Goal: Task Accomplishment & Management: Use online tool/utility

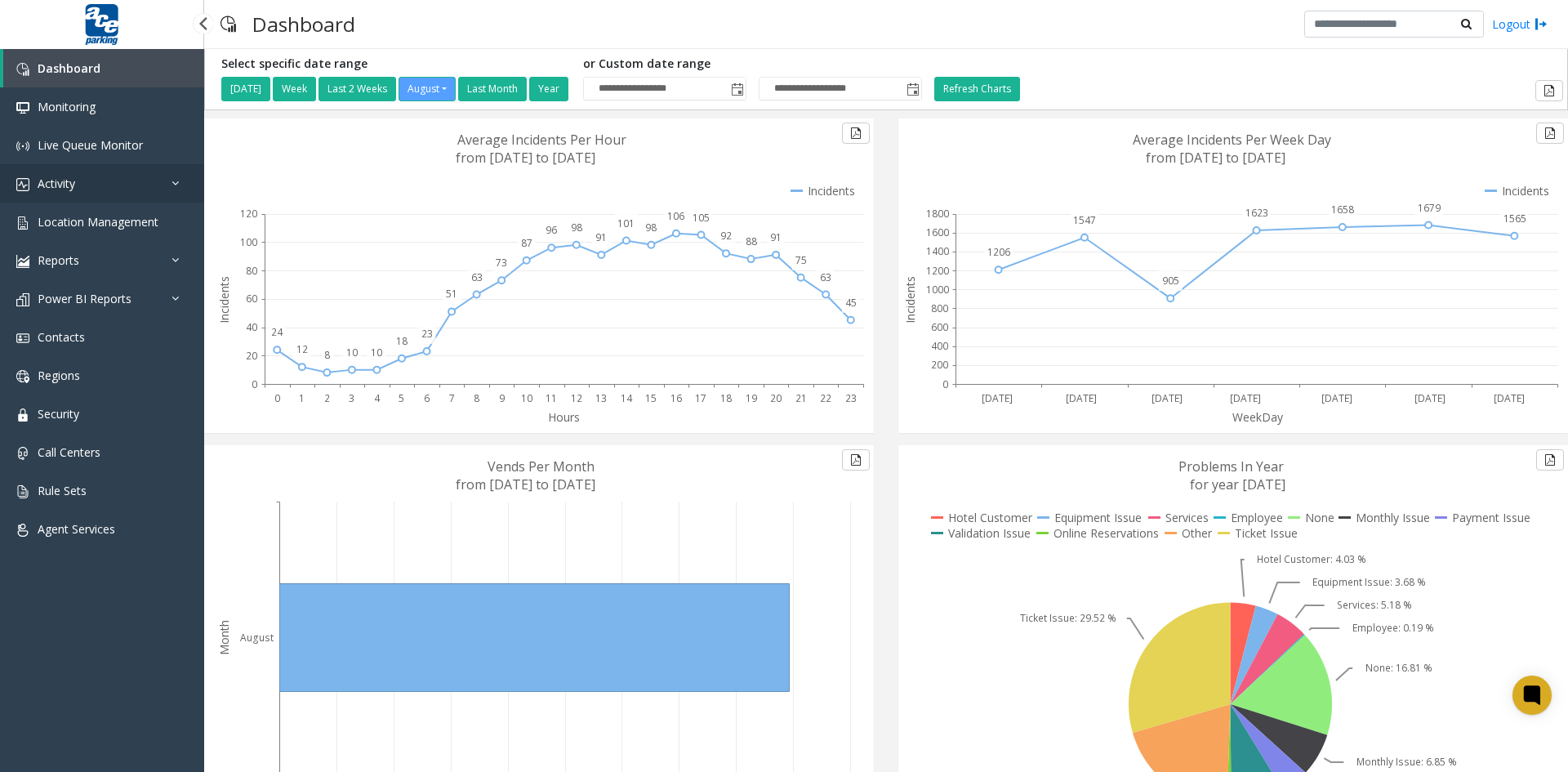
click at [97, 184] on link "Activity" at bounding box center [102, 182] width 205 height 38
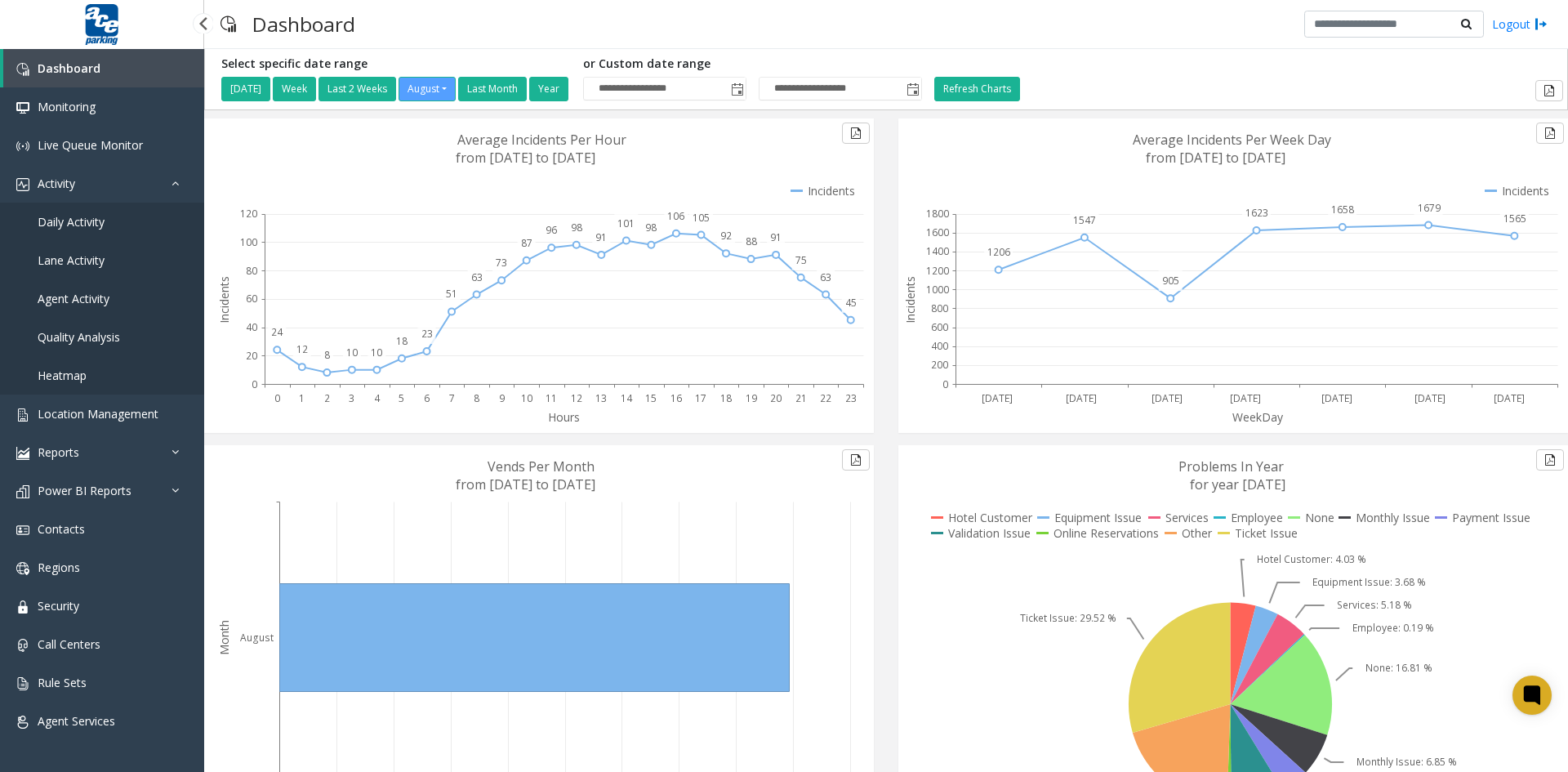
click at [94, 302] on span "Agent Activity" at bounding box center [74, 298] width 72 height 16
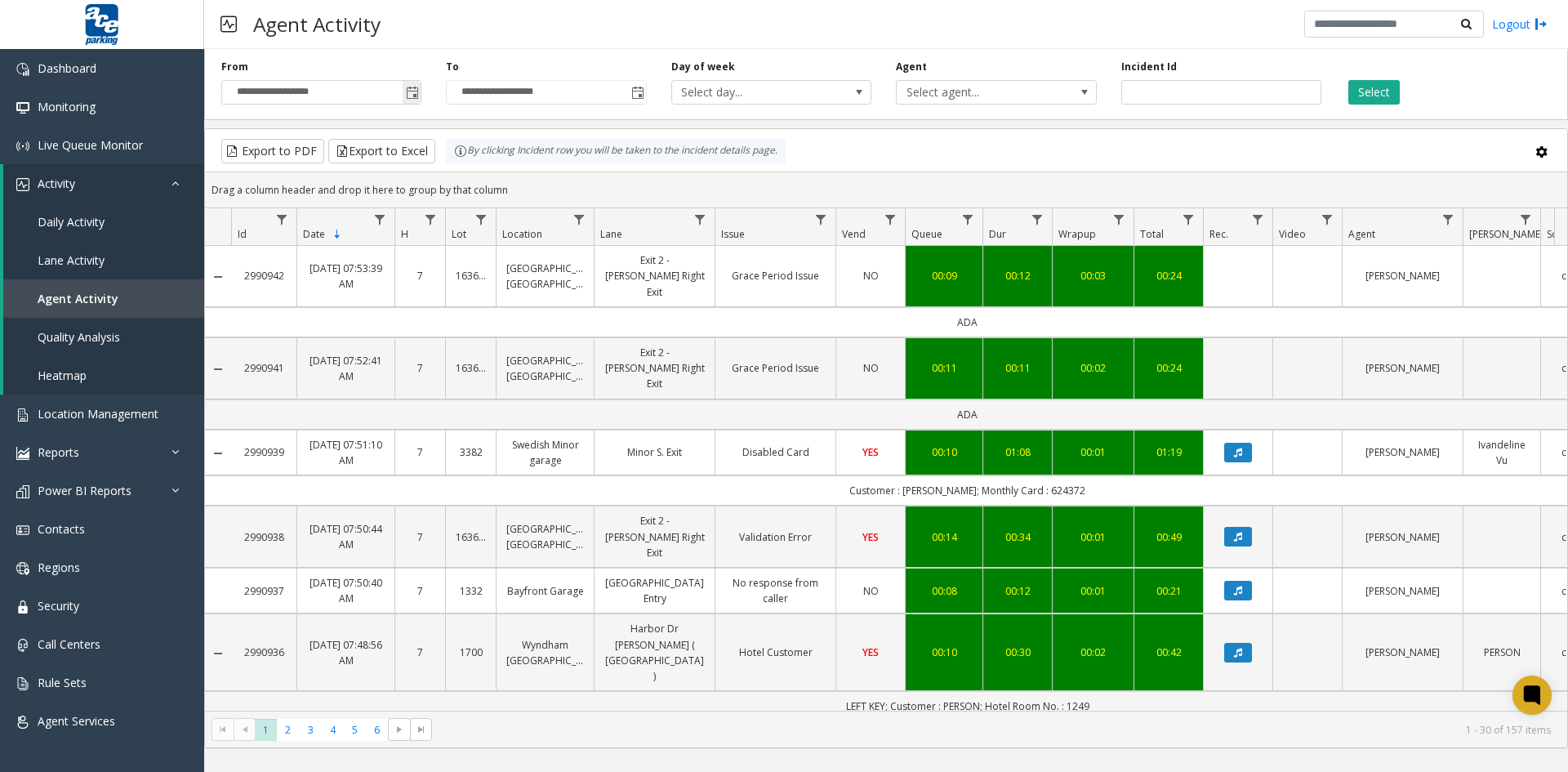
click at [414, 94] on span "Toggle popup" at bounding box center [413, 93] width 13 height 13
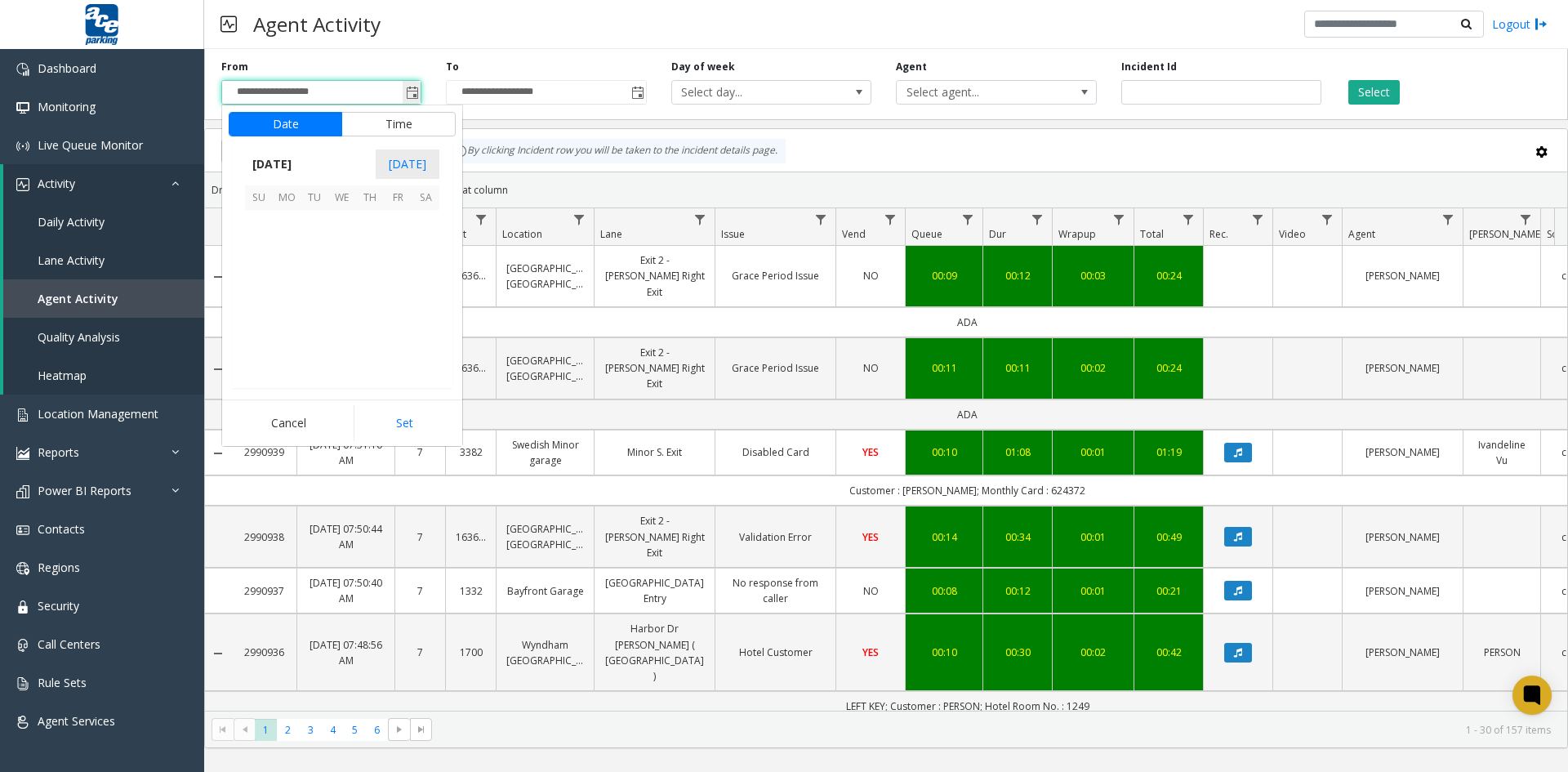
scroll to position [292995, 0]
click at [282, 280] on span "11" at bounding box center [287, 280] width 28 height 28
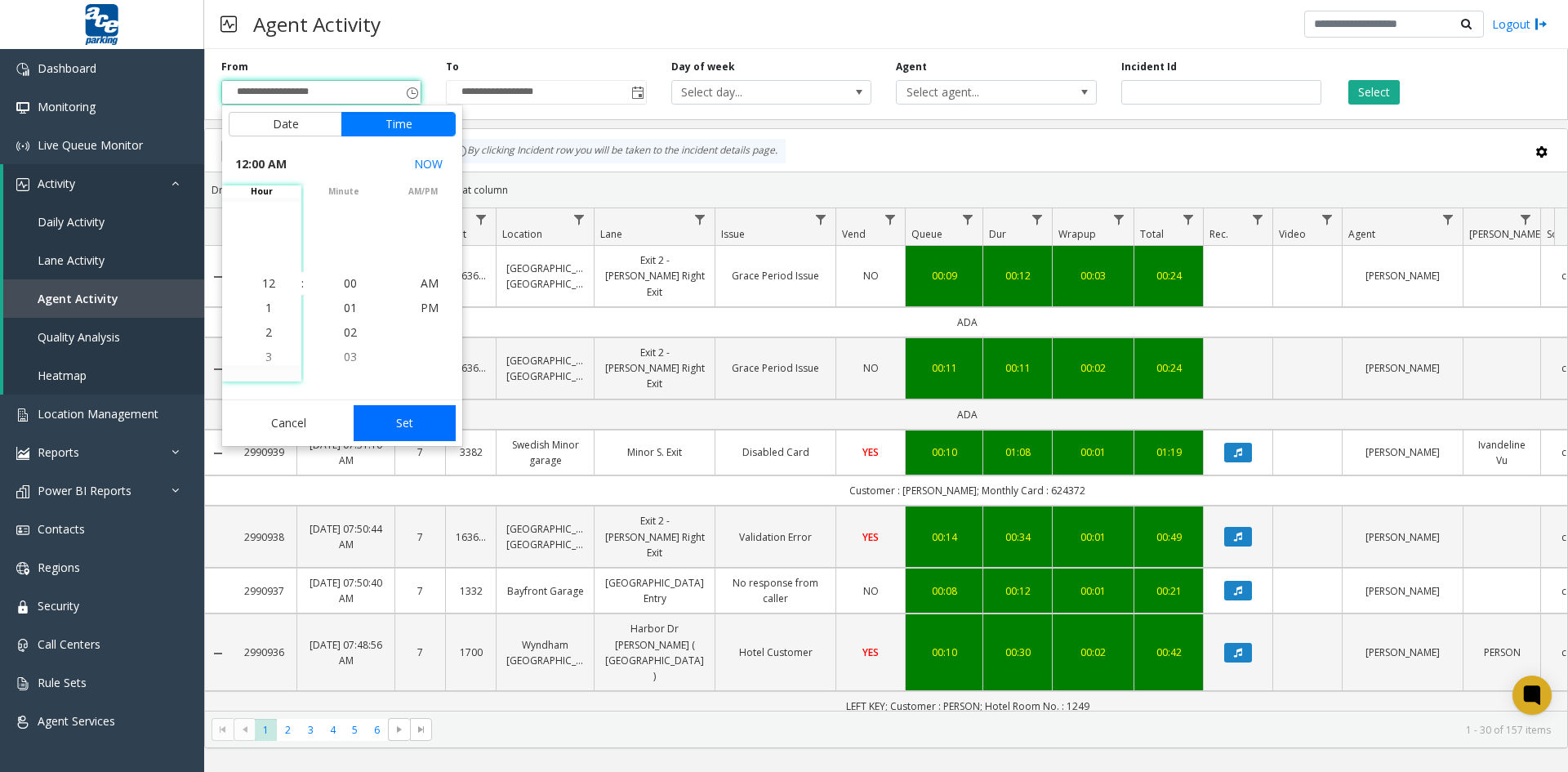
click at [402, 422] on button "Set" at bounding box center [404, 423] width 103 height 36
type input "**********"
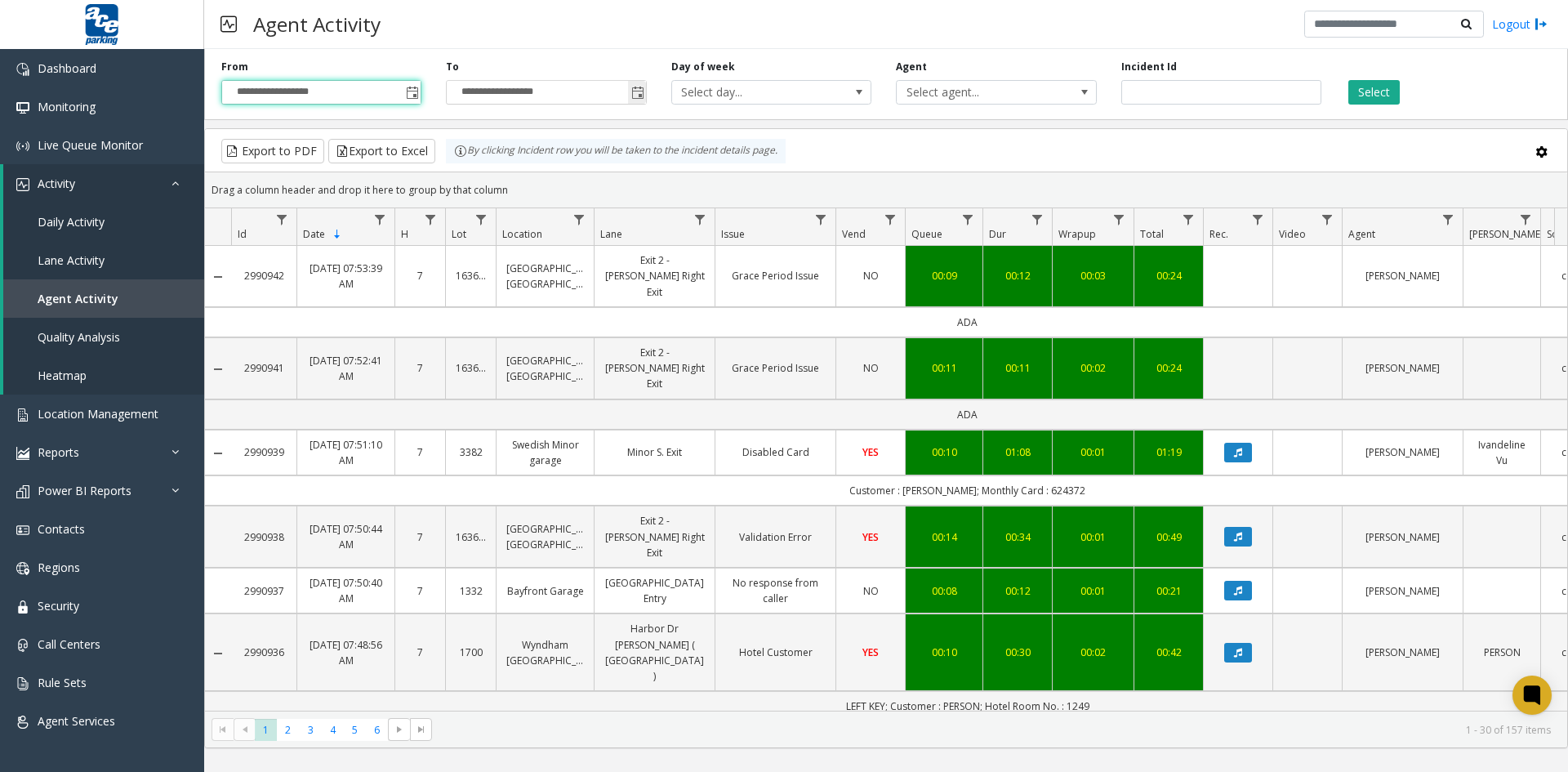
click at [641, 93] on span "Toggle popup" at bounding box center [638, 93] width 13 height 13
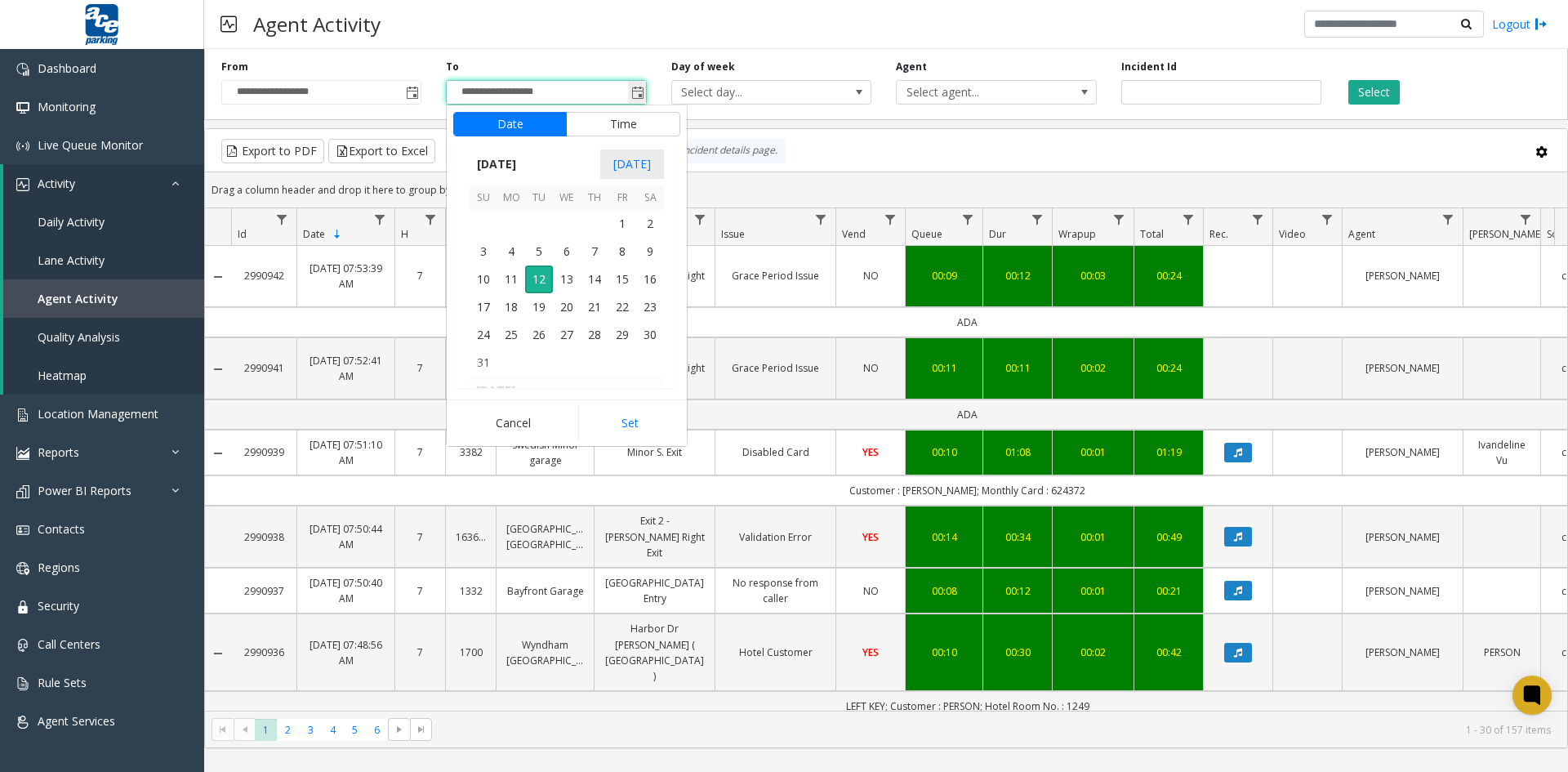
scroll to position [24, 0]
click at [504, 280] on span "11" at bounding box center [511, 280] width 28 height 28
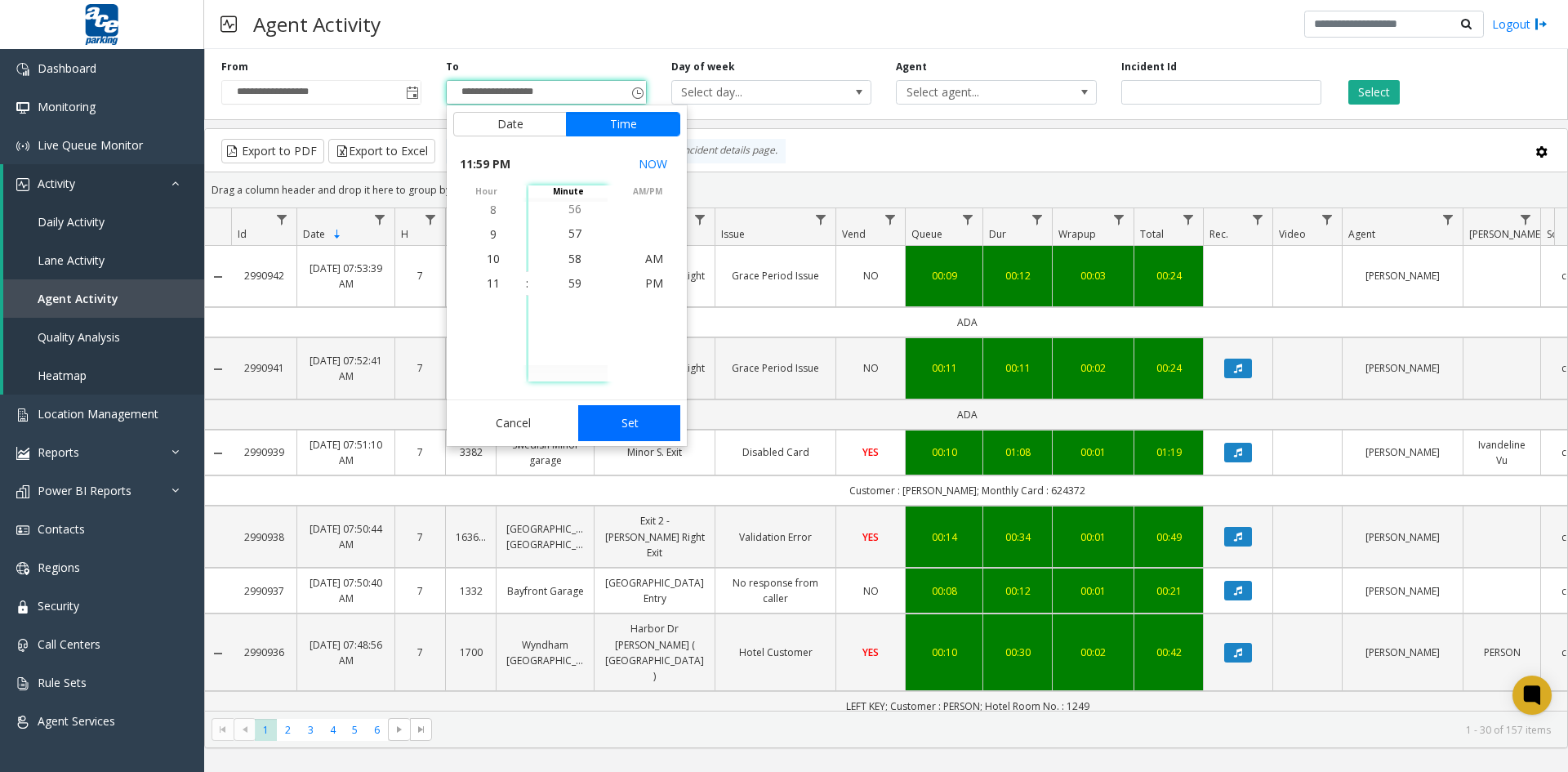
click at [620, 421] on button "Set" at bounding box center [629, 423] width 103 height 36
type input "**********"
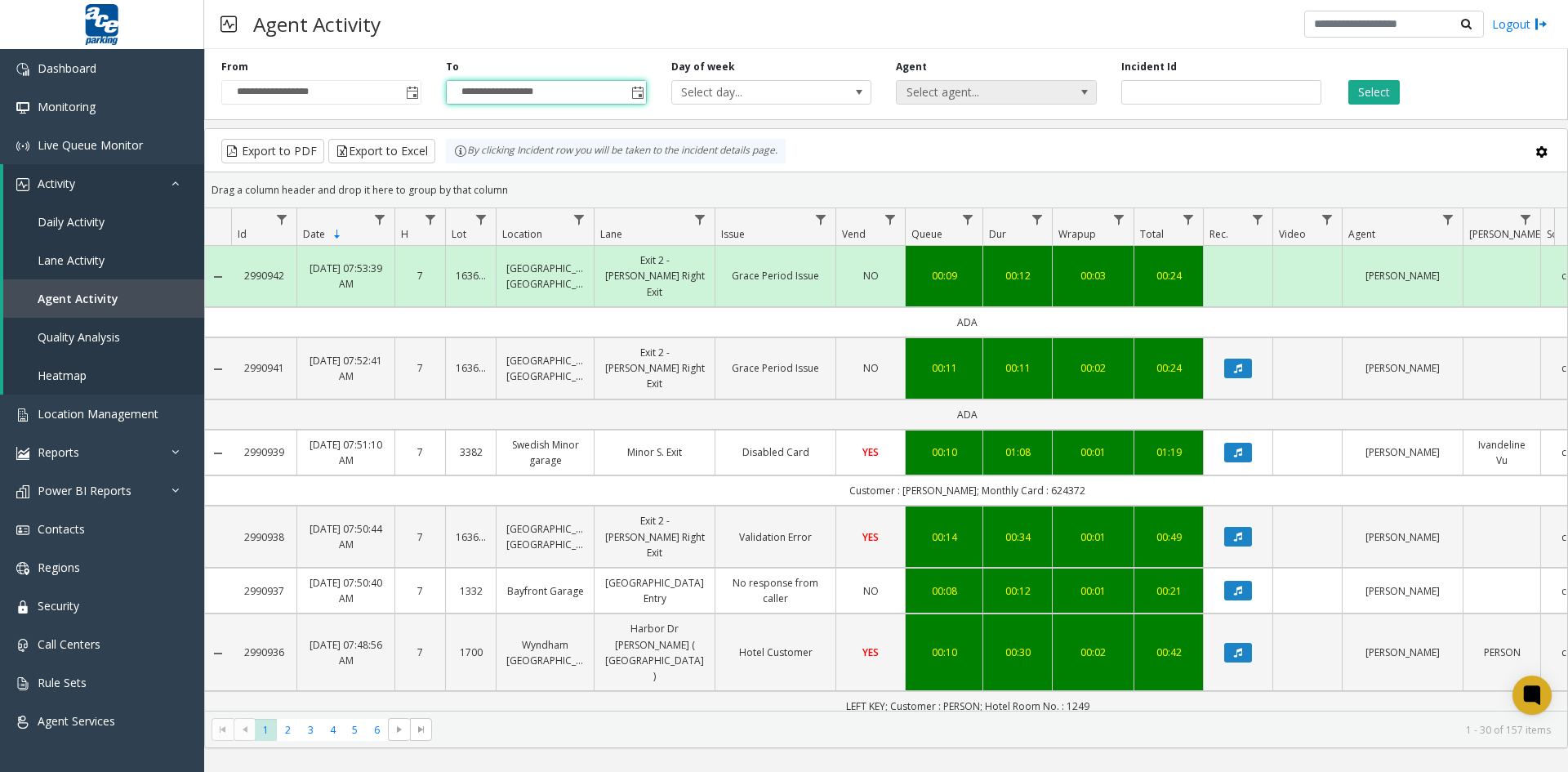
click at [1081, 91] on span at bounding box center [1085, 93] width 13 height 13
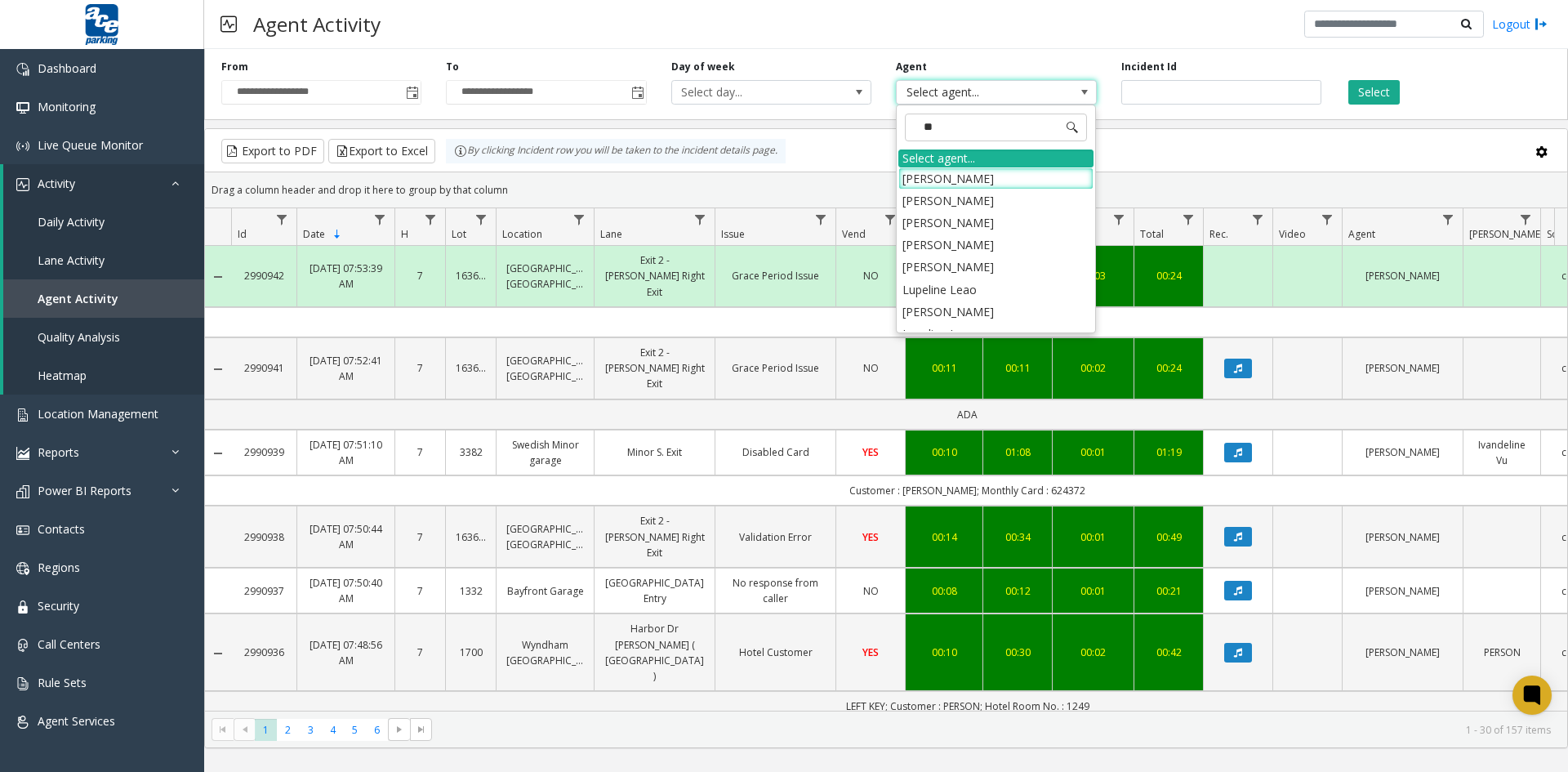
type input "***"
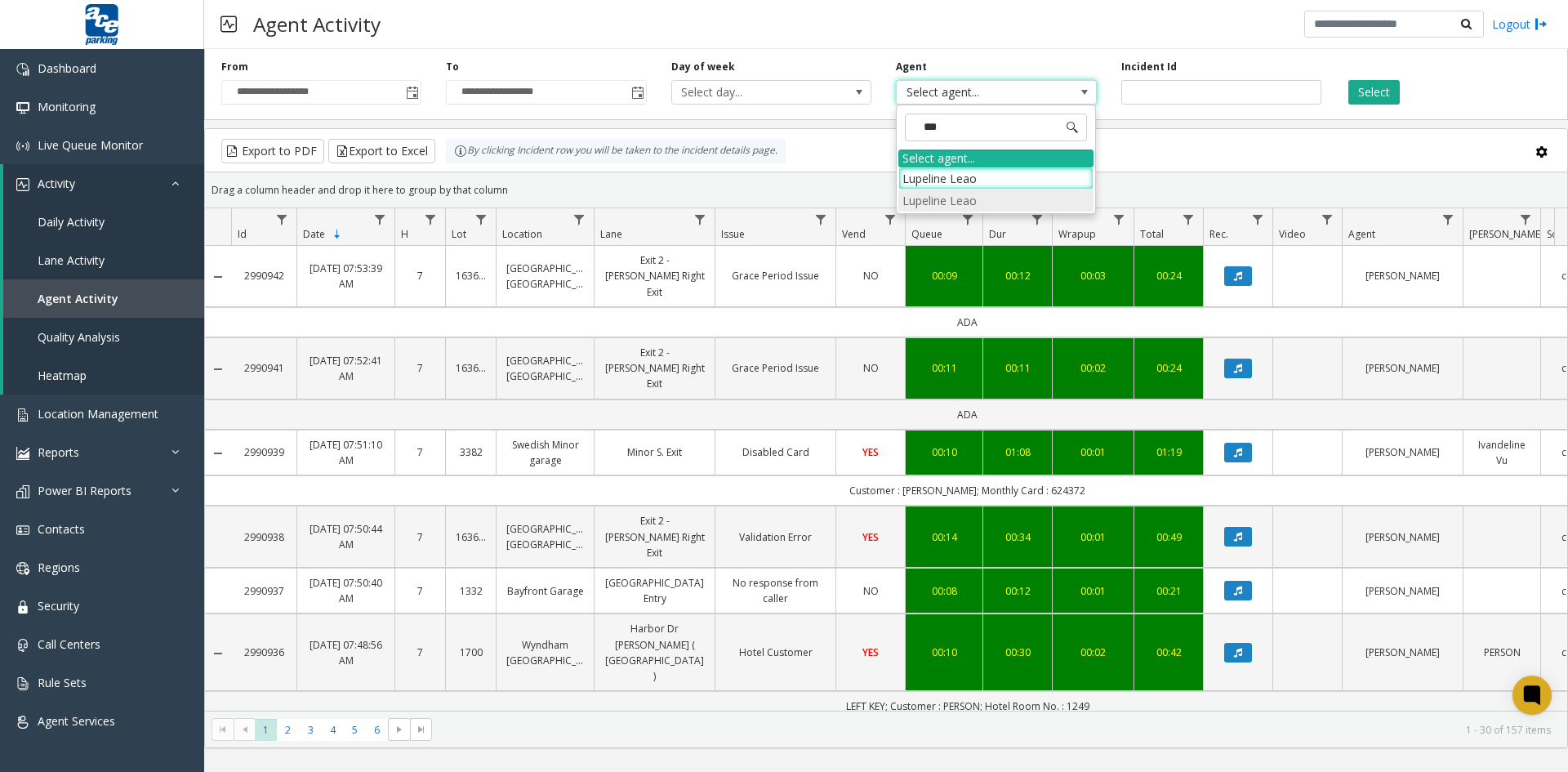
click at [998, 210] on li "Lupeline Leao" at bounding box center [996, 201] width 195 height 22
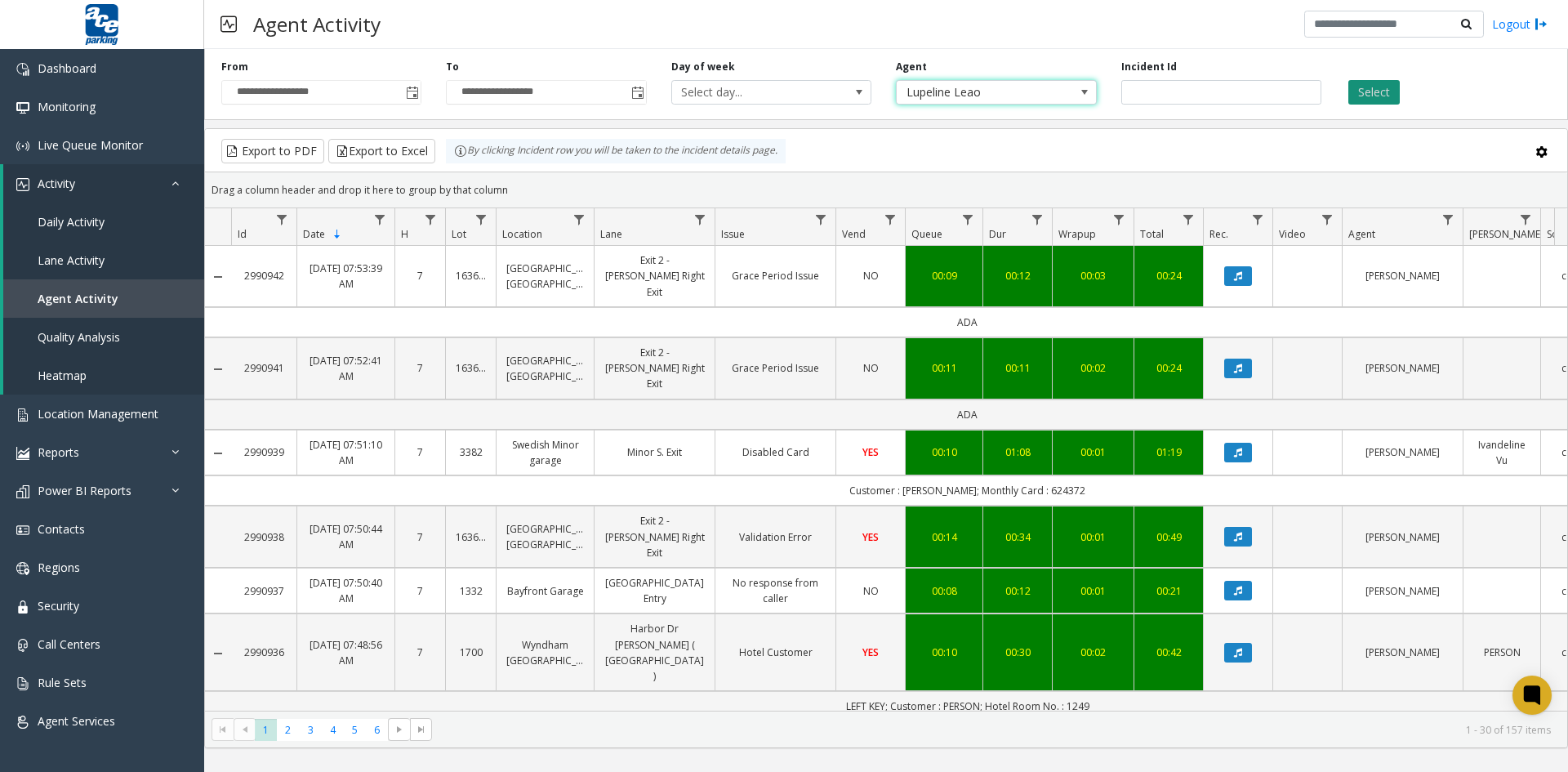
click at [1379, 94] on button "Select" at bounding box center [1375, 92] width 52 height 24
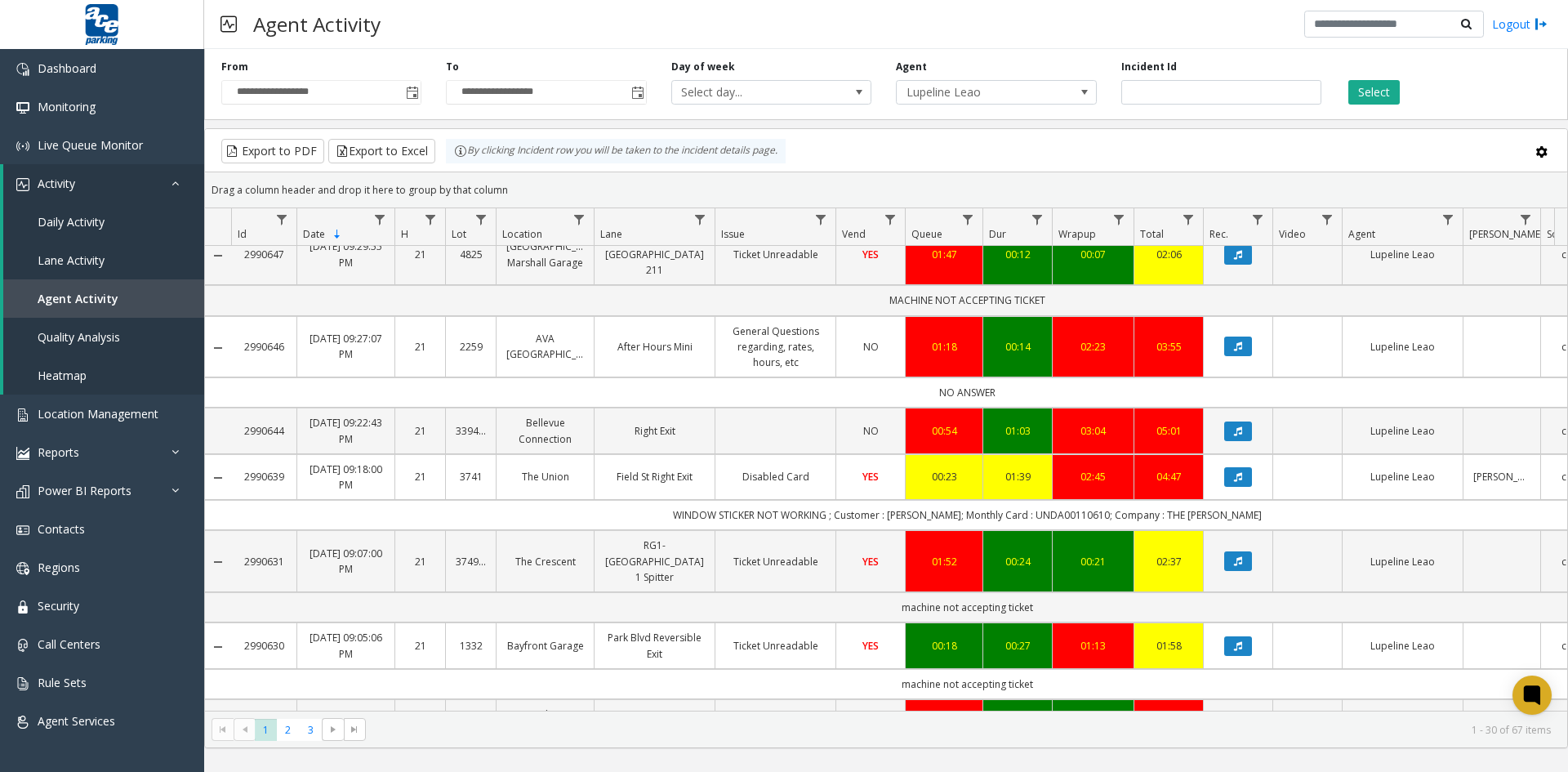
scroll to position [1798, 0]
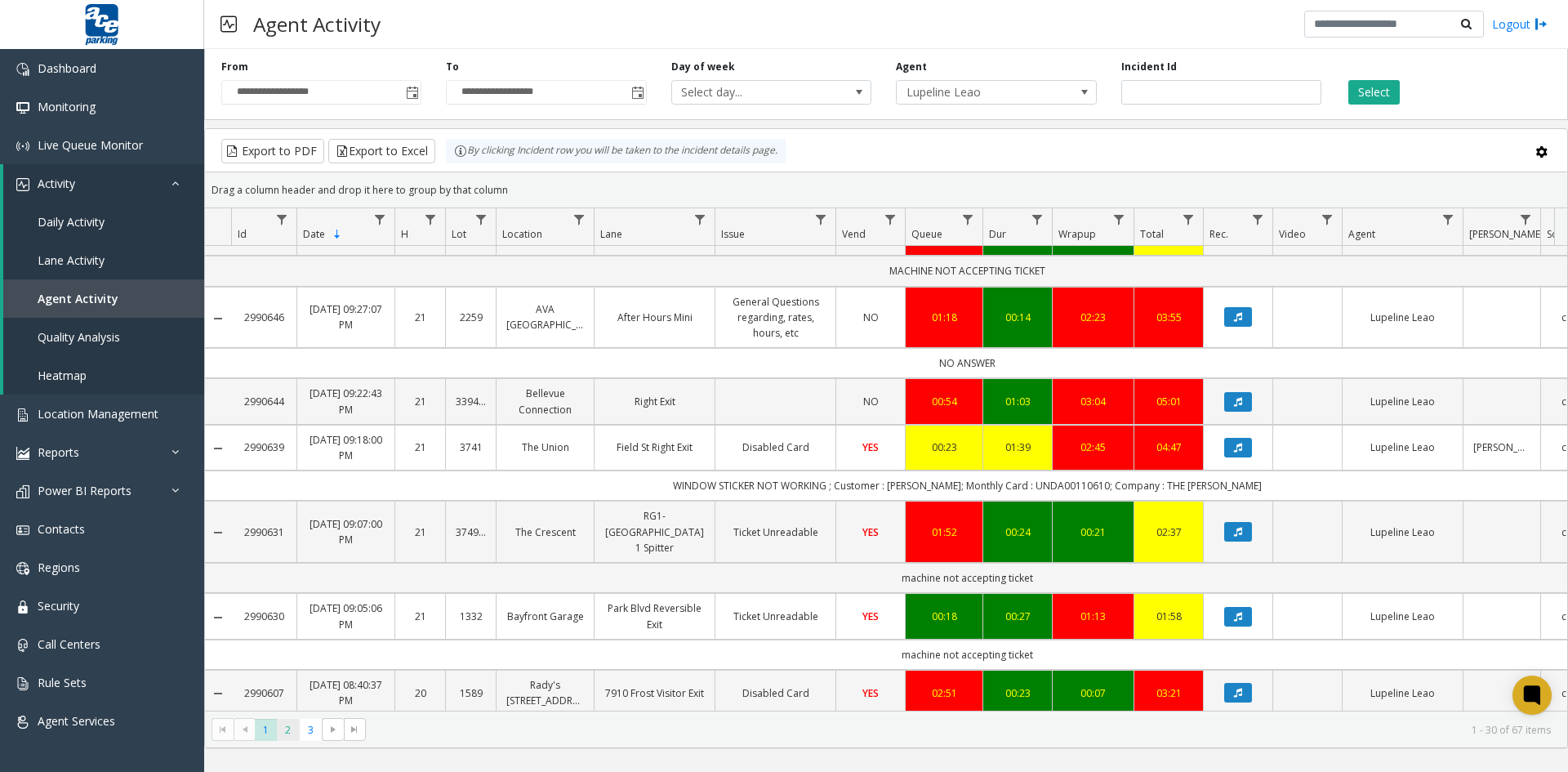
click at [285, 726] on span "2" at bounding box center [288, 730] width 22 height 22
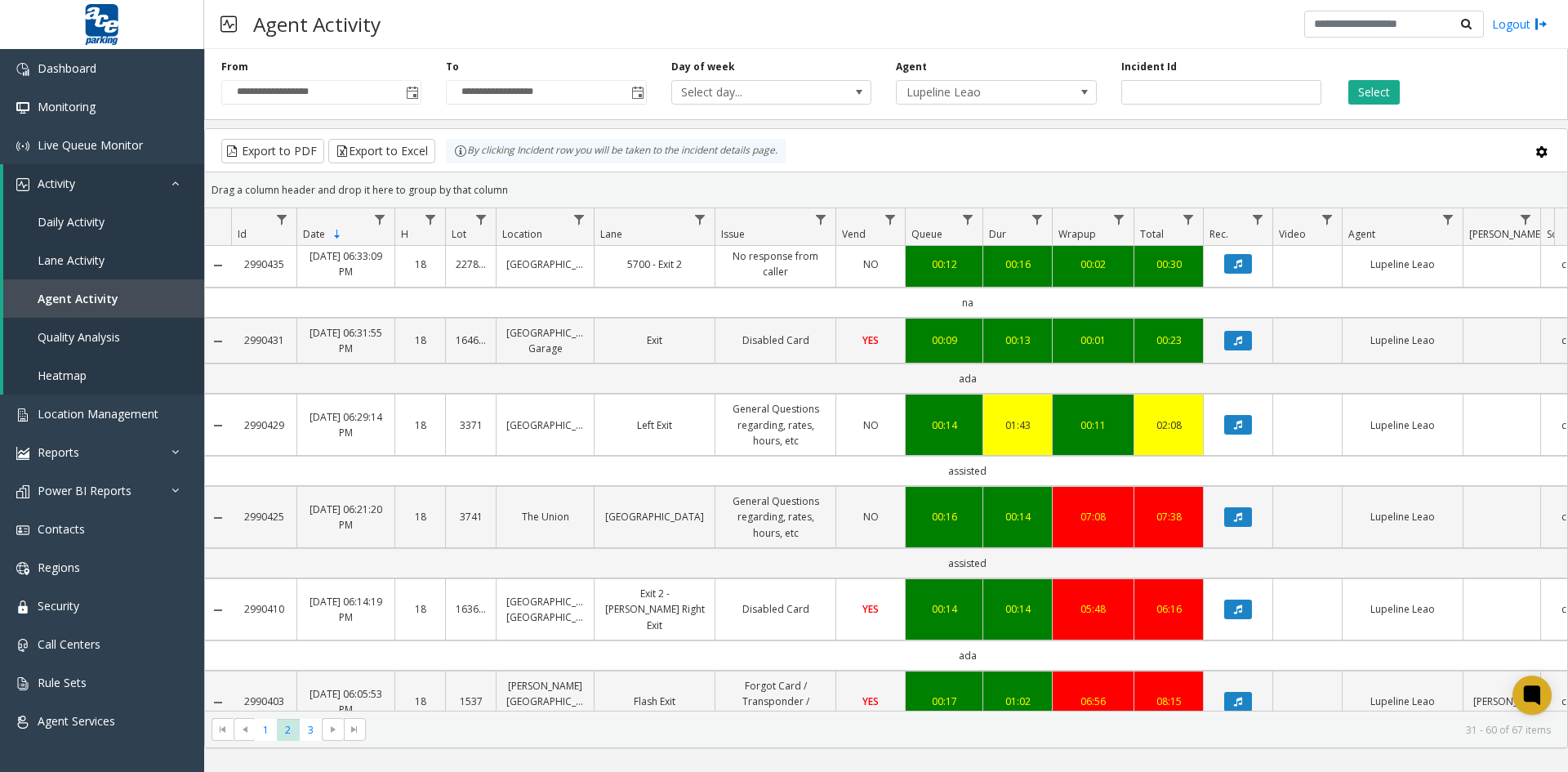
scroll to position [1861, 0]
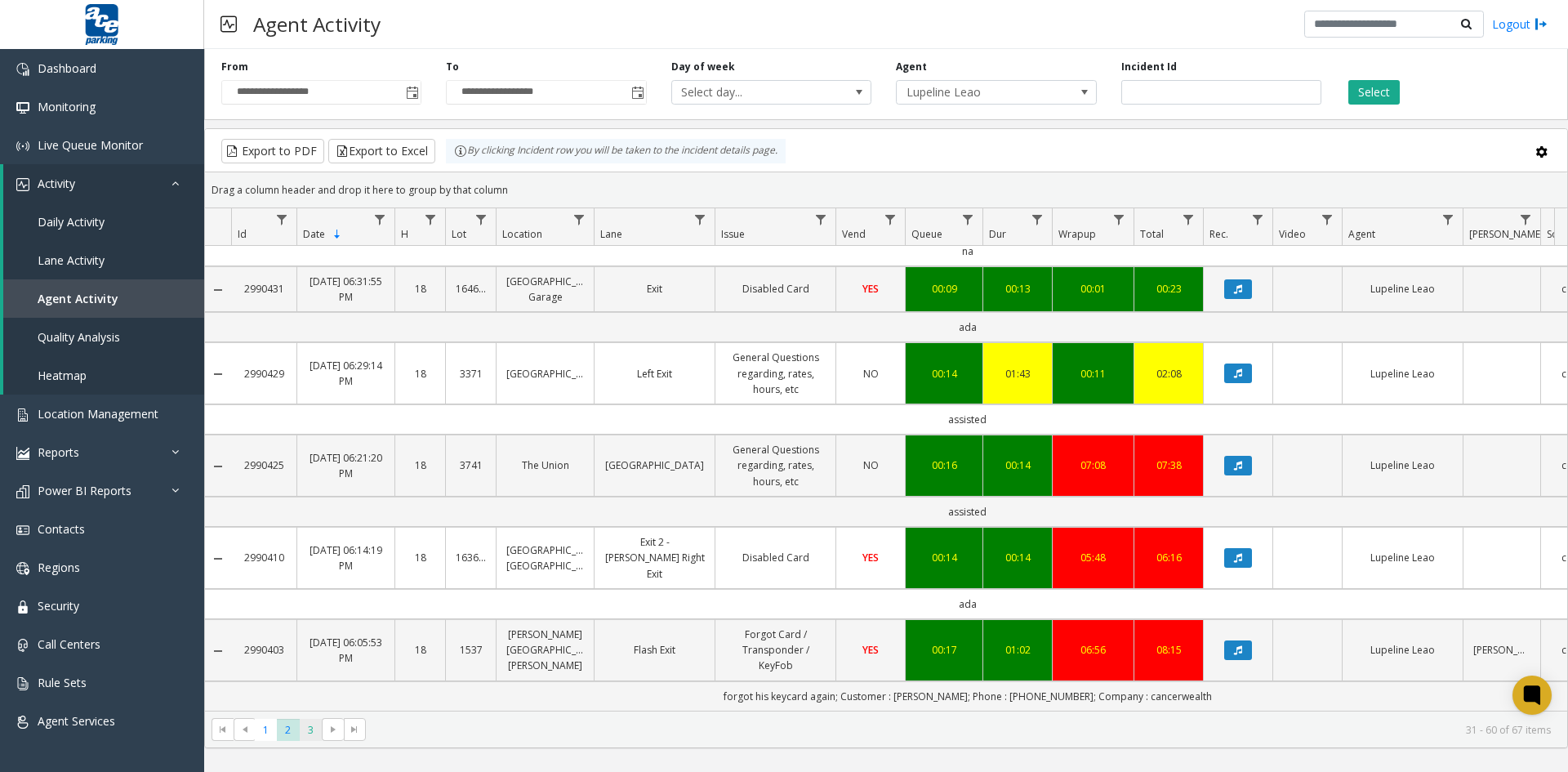
click at [306, 728] on span "3" at bounding box center [311, 730] width 22 height 22
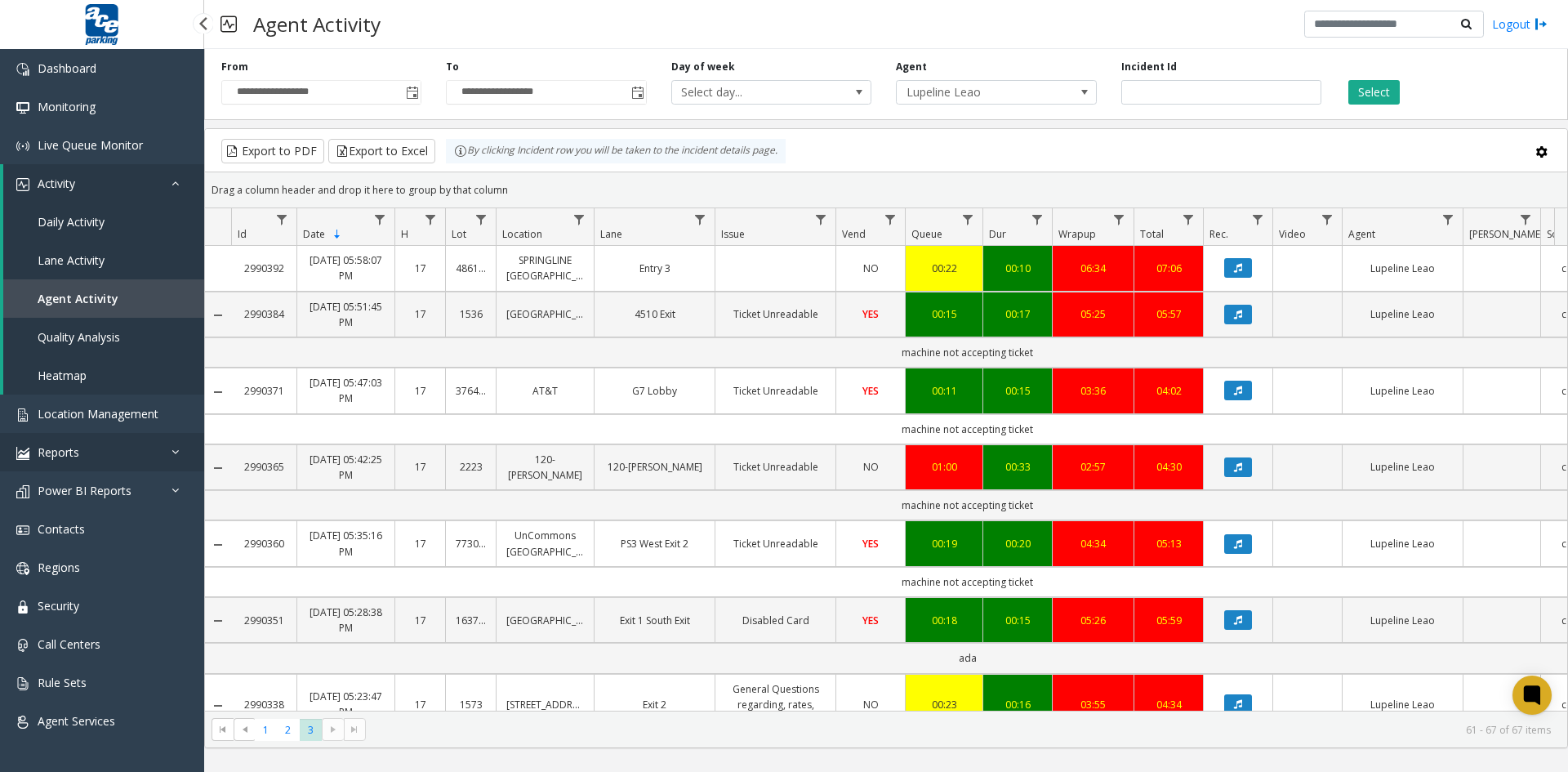
click at [129, 455] on link "Reports" at bounding box center [102, 452] width 205 height 38
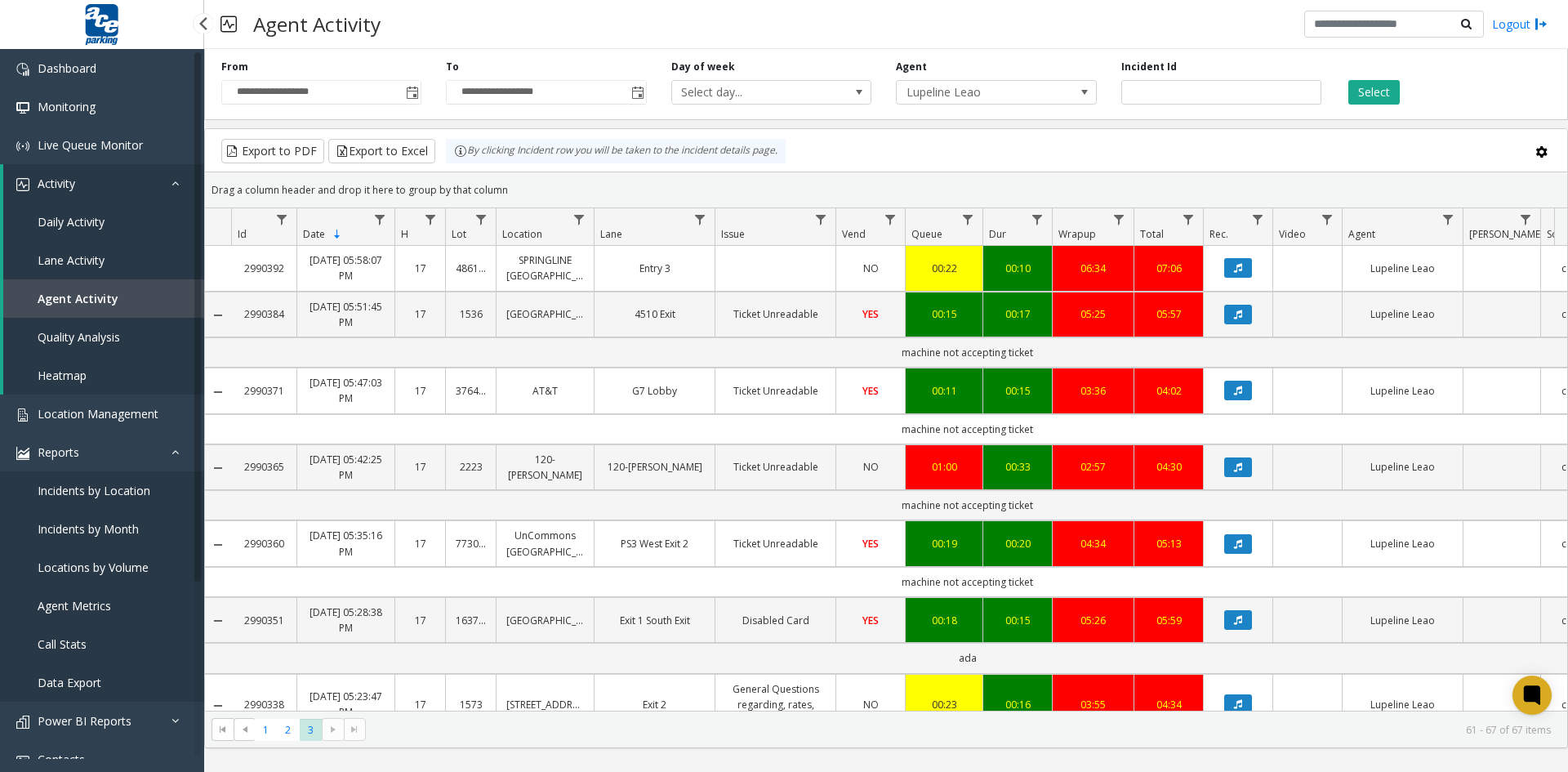
click at [82, 605] on span "Agent Metrics" at bounding box center [74, 605] width 73 height 16
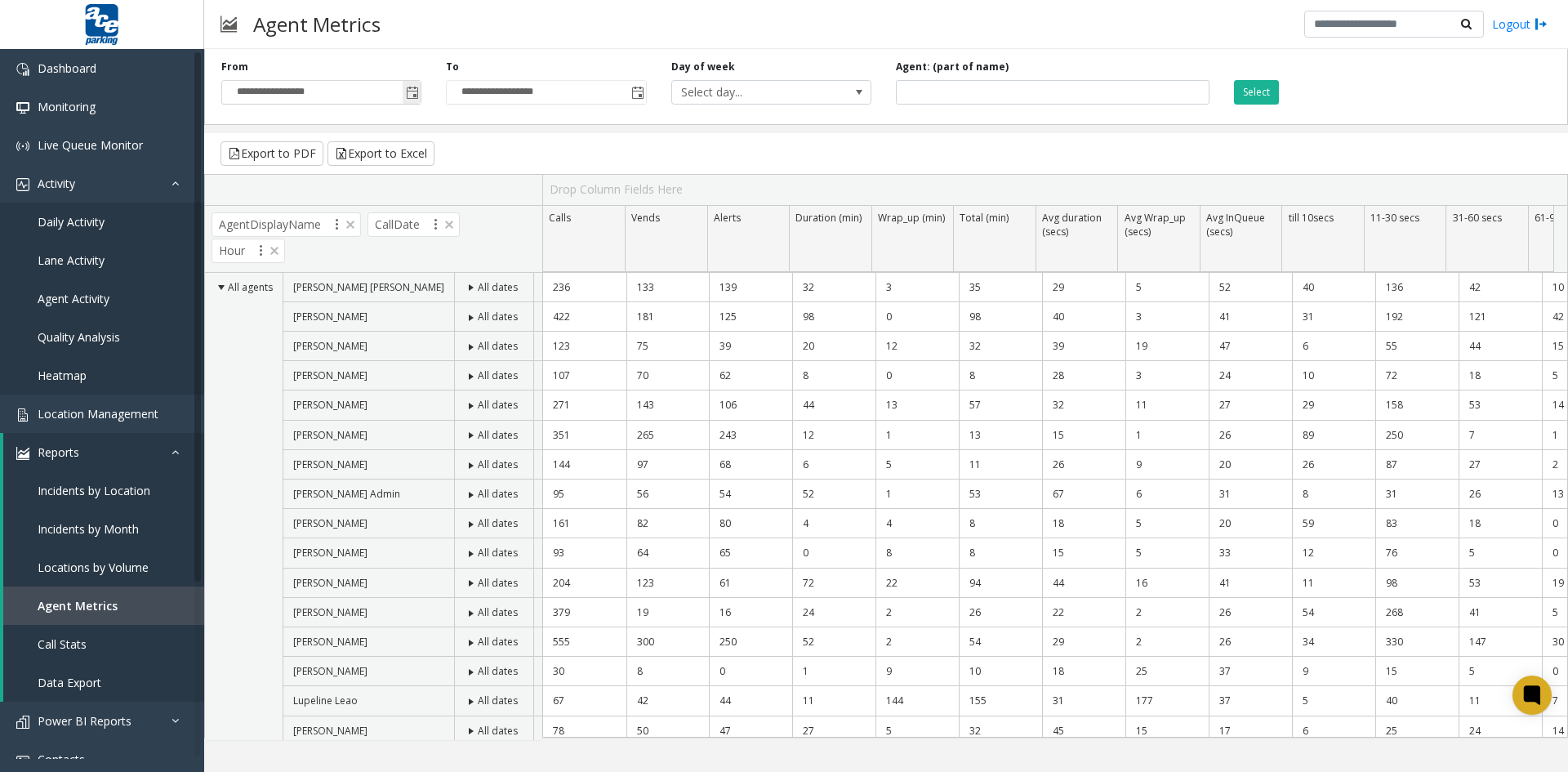
click at [410, 92] on span "Toggle popup" at bounding box center [413, 93] width 13 height 13
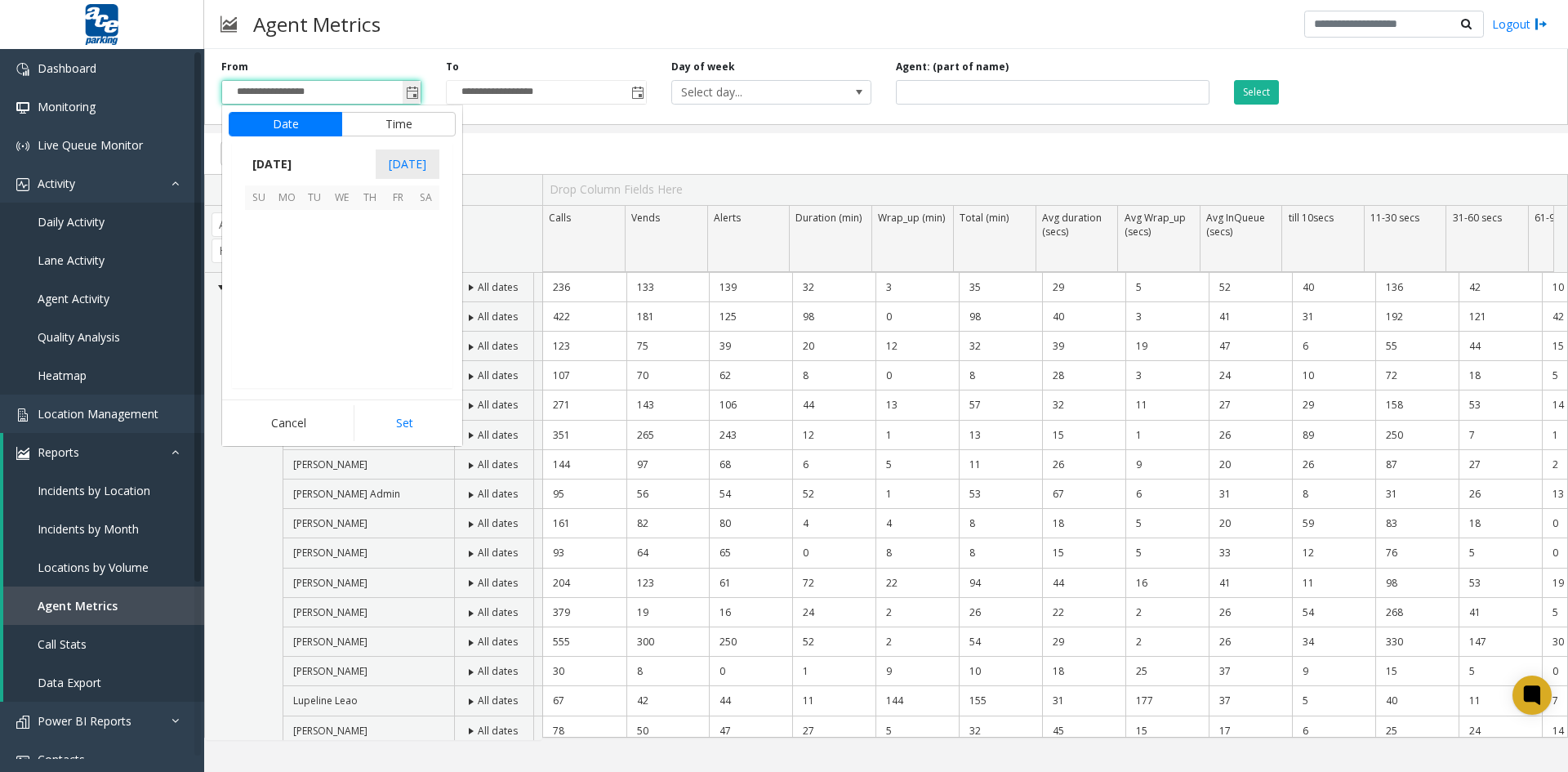
scroll to position [292995, 0]
click at [286, 280] on span "11" at bounding box center [287, 280] width 28 height 28
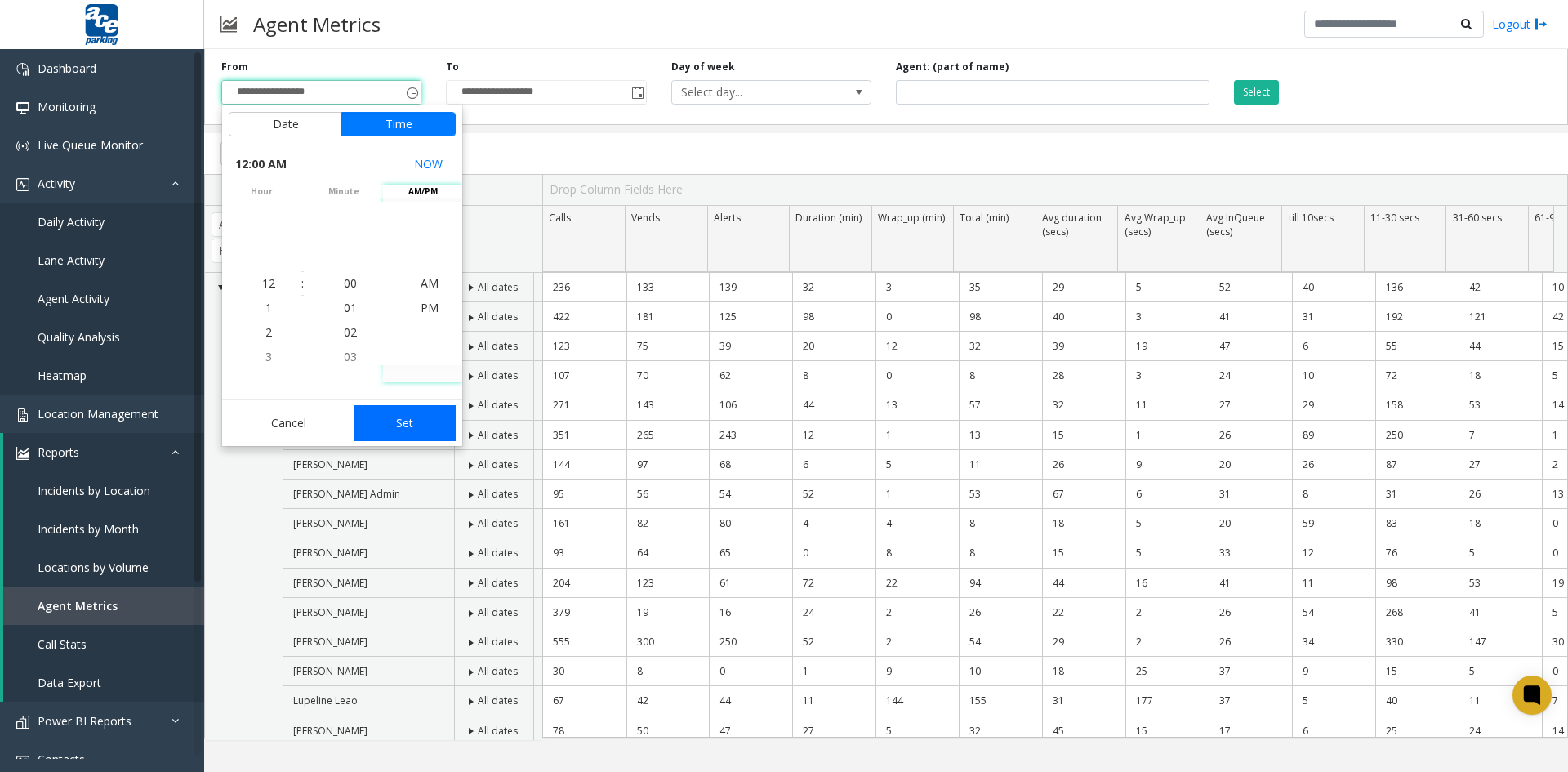
click at [400, 419] on button "Set" at bounding box center [404, 423] width 103 height 36
type input "**********"
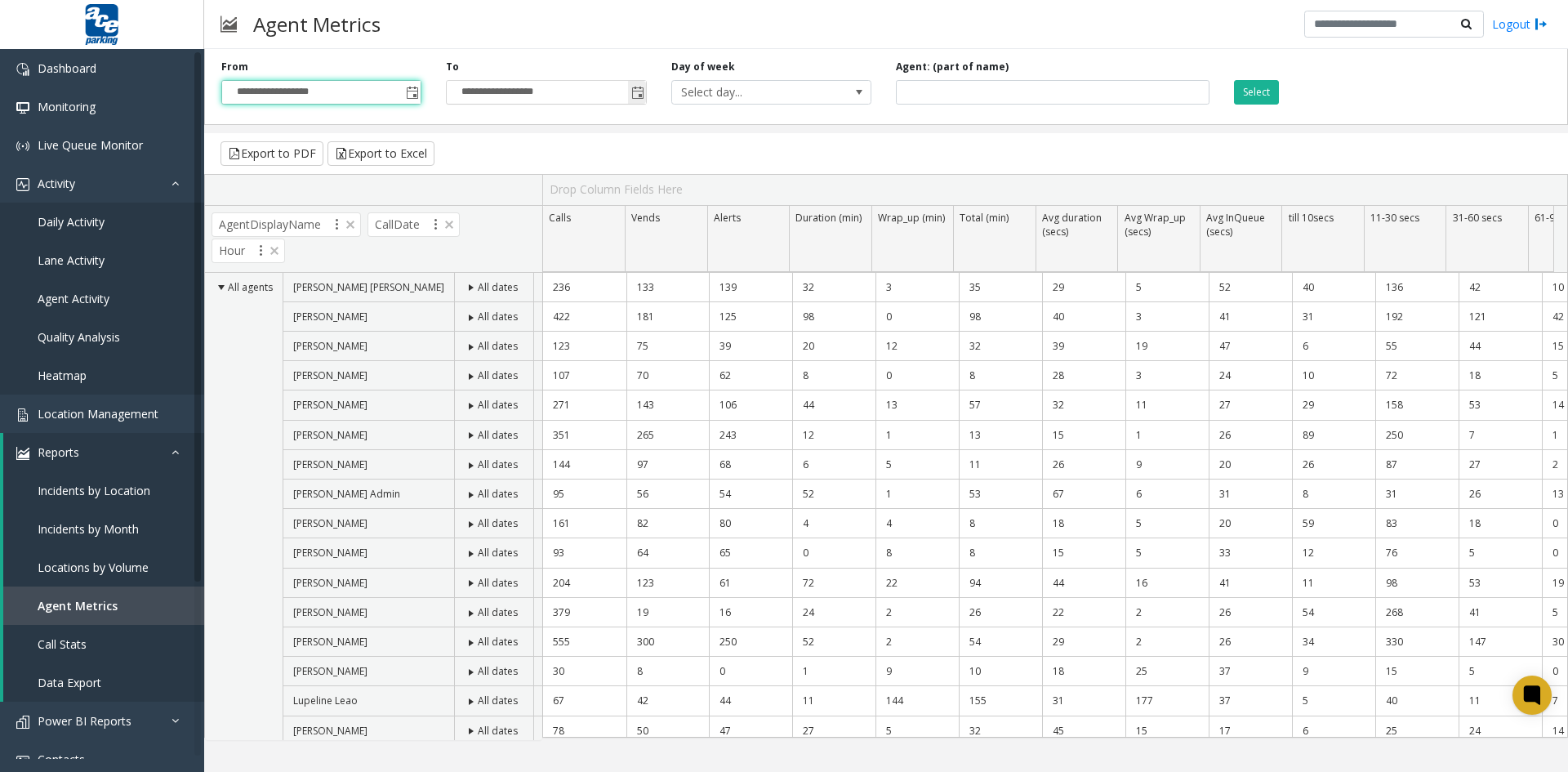
click at [638, 98] on span "Toggle popup" at bounding box center [638, 93] width 13 height 13
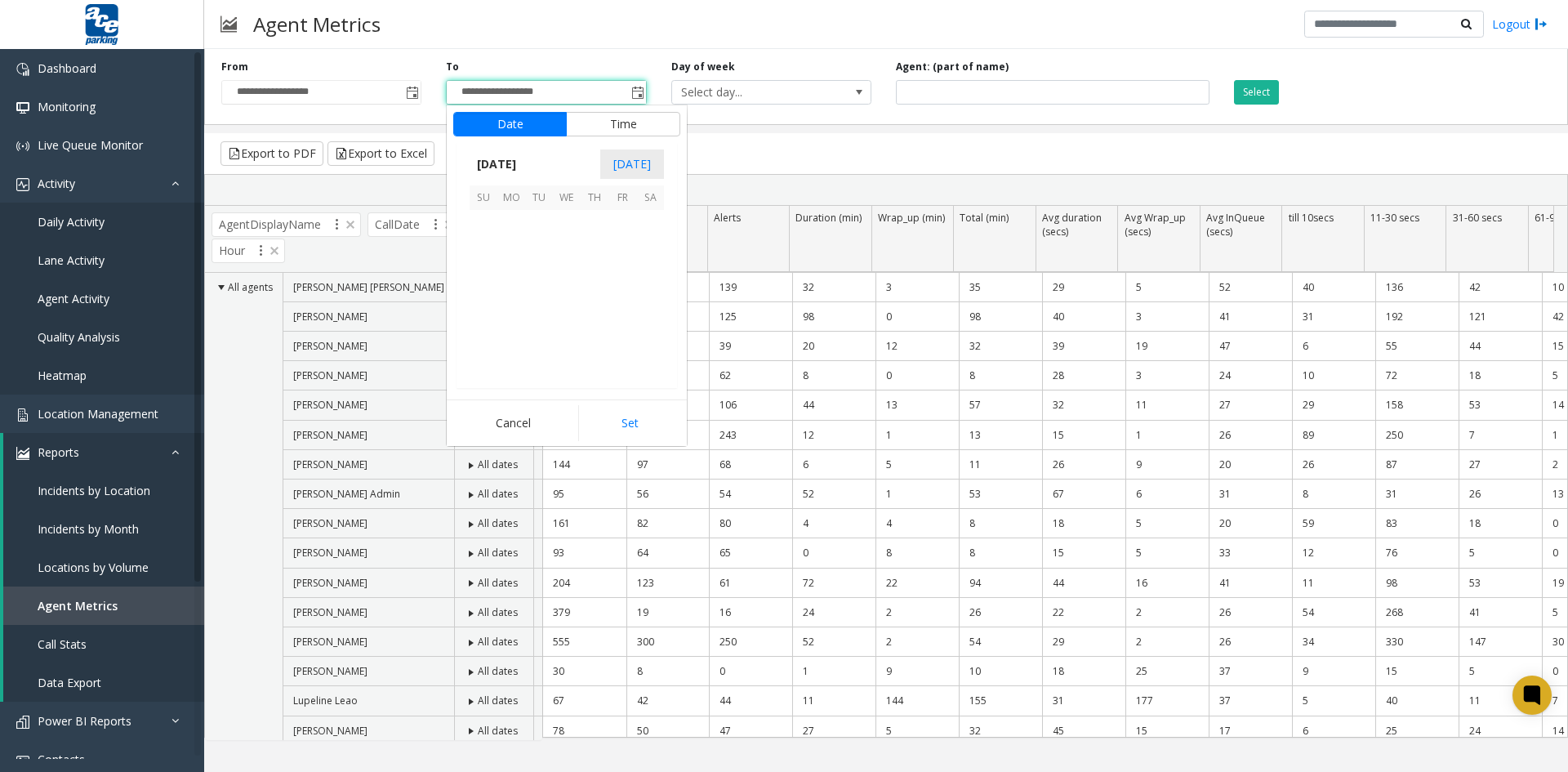
scroll to position [24, 0]
click at [511, 280] on span "11" at bounding box center [511, 280] width 28 height 28
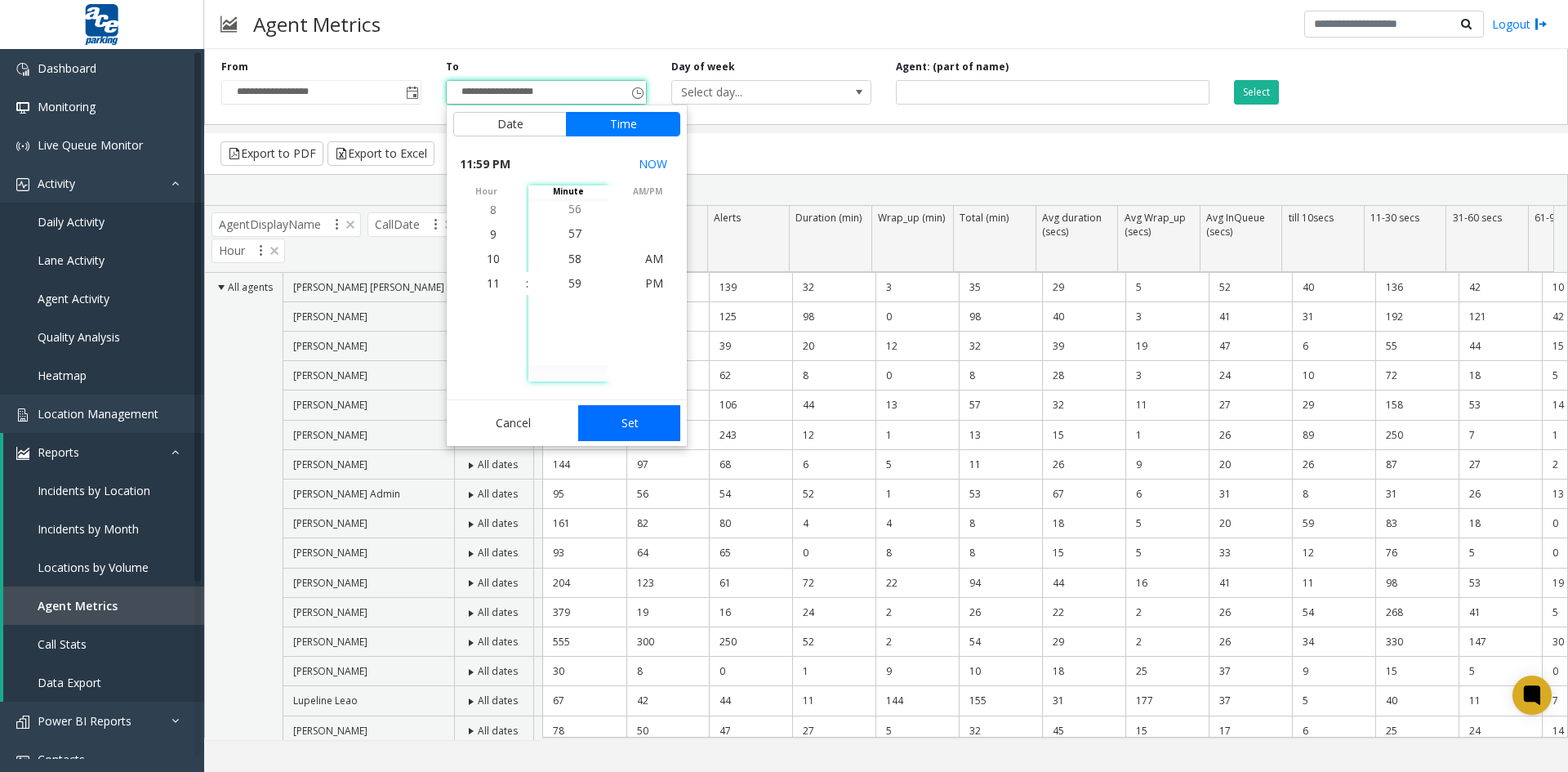
click at [631, 424] on button "Set" at bounding box center [629, 423] width 103 height 36
type input "**********"
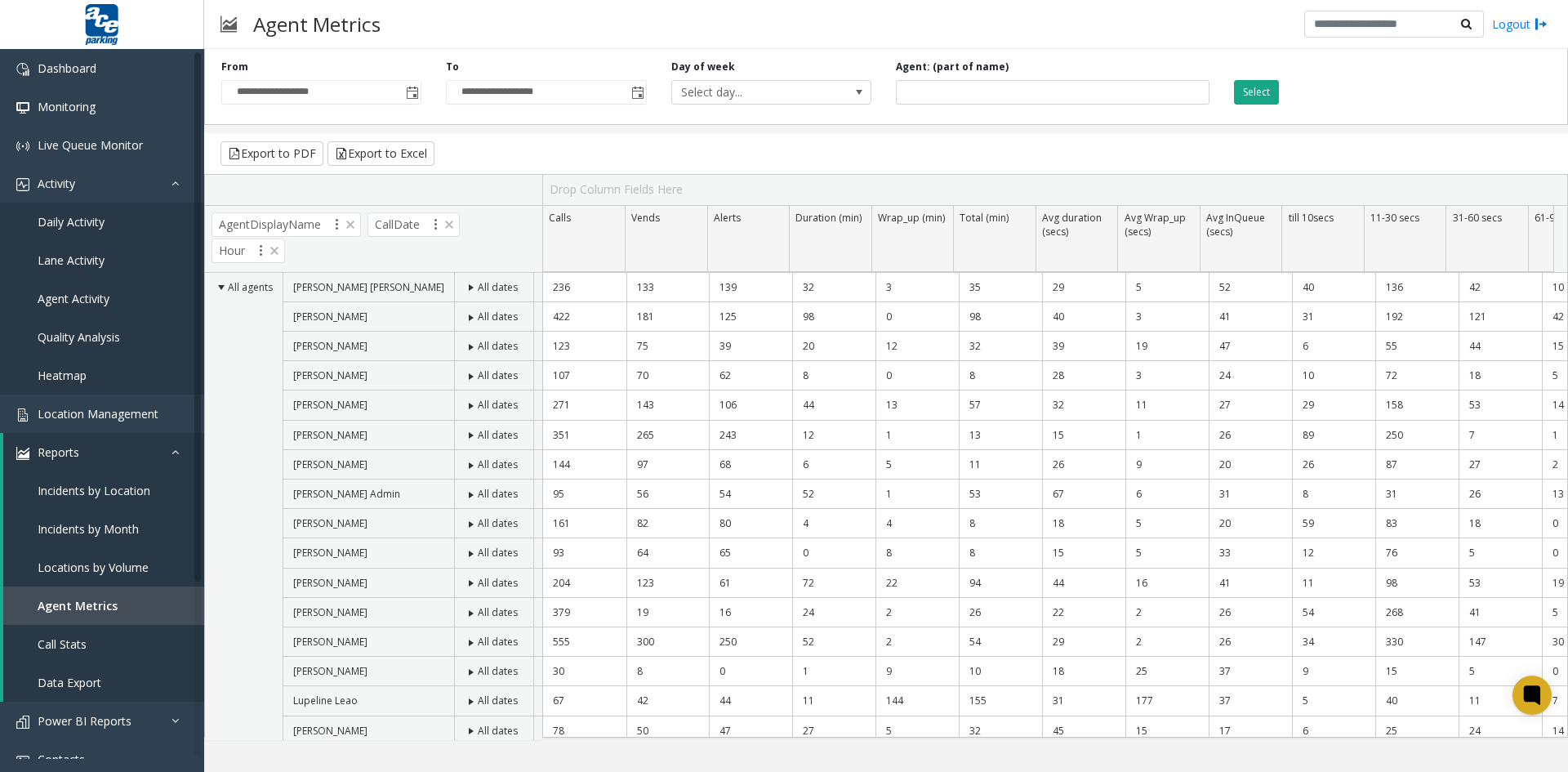
click at [1258, 92] on button "Select" at bounding box center [1256, 92] width 45 height 24
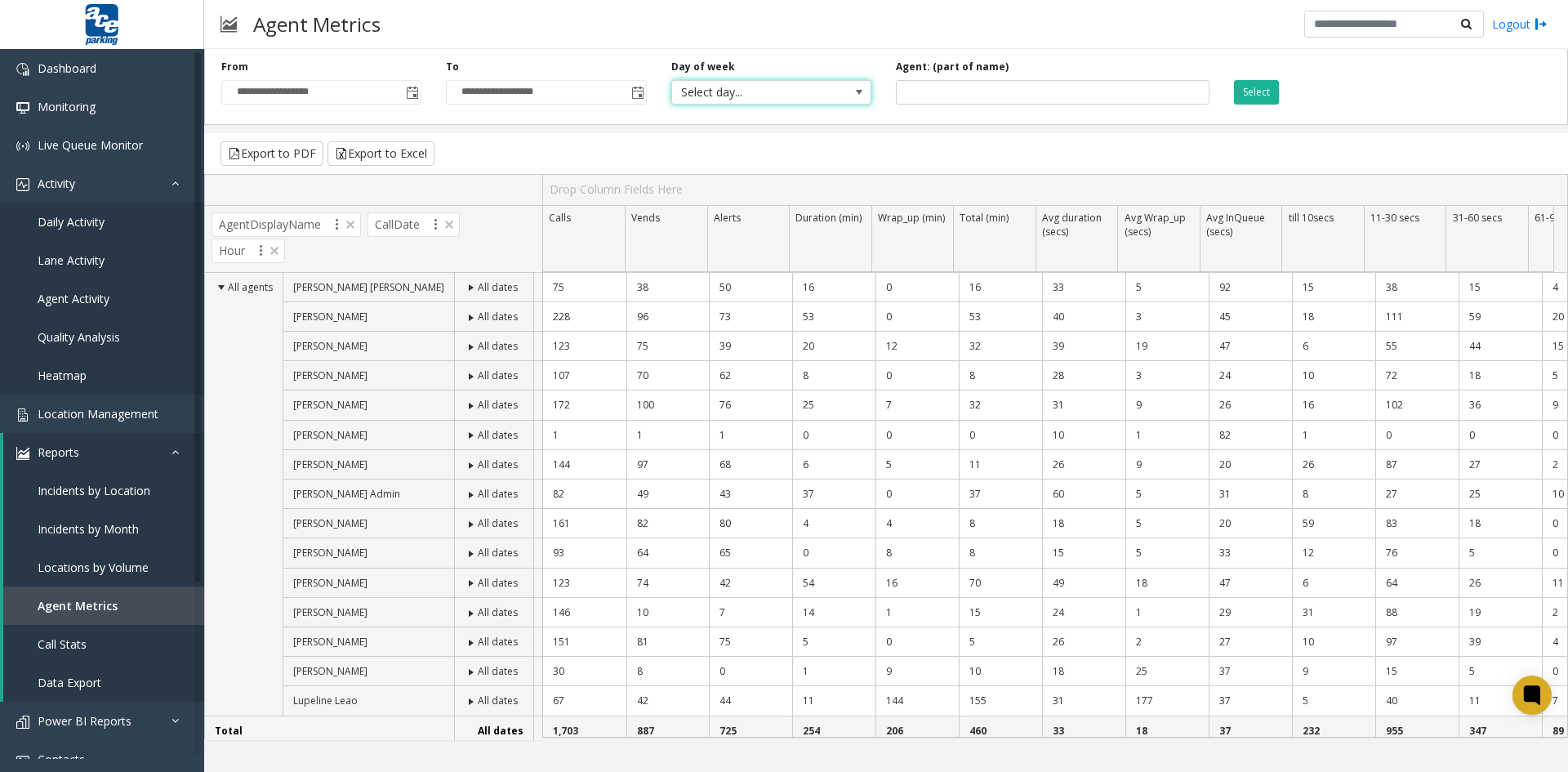
click at [860, 92] on span at bounding box center [859, 93] width 13 height 13
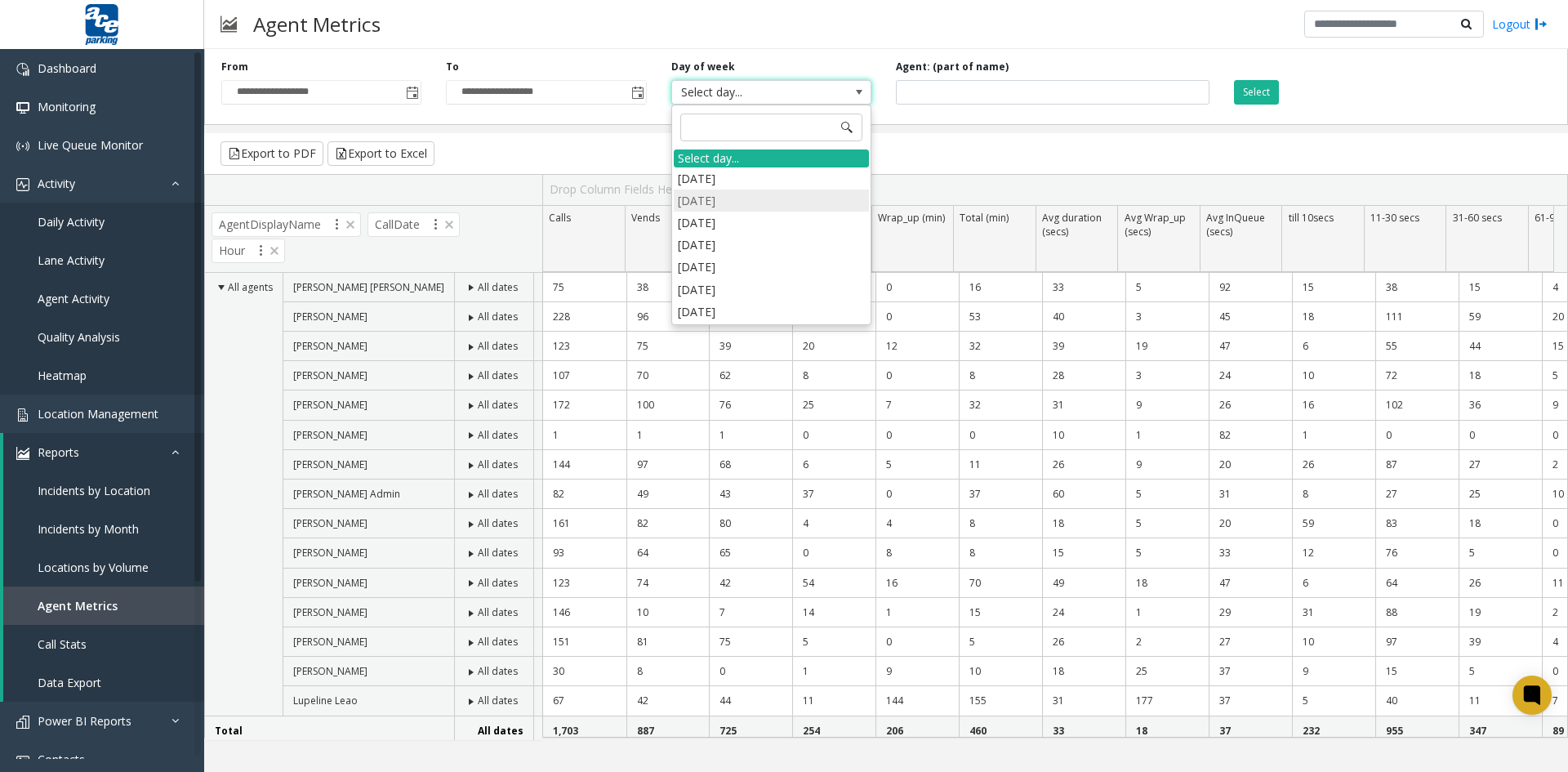
click at [779, 198] on li "[DATE]" at bounding box center [771, 201] width 195 height 22
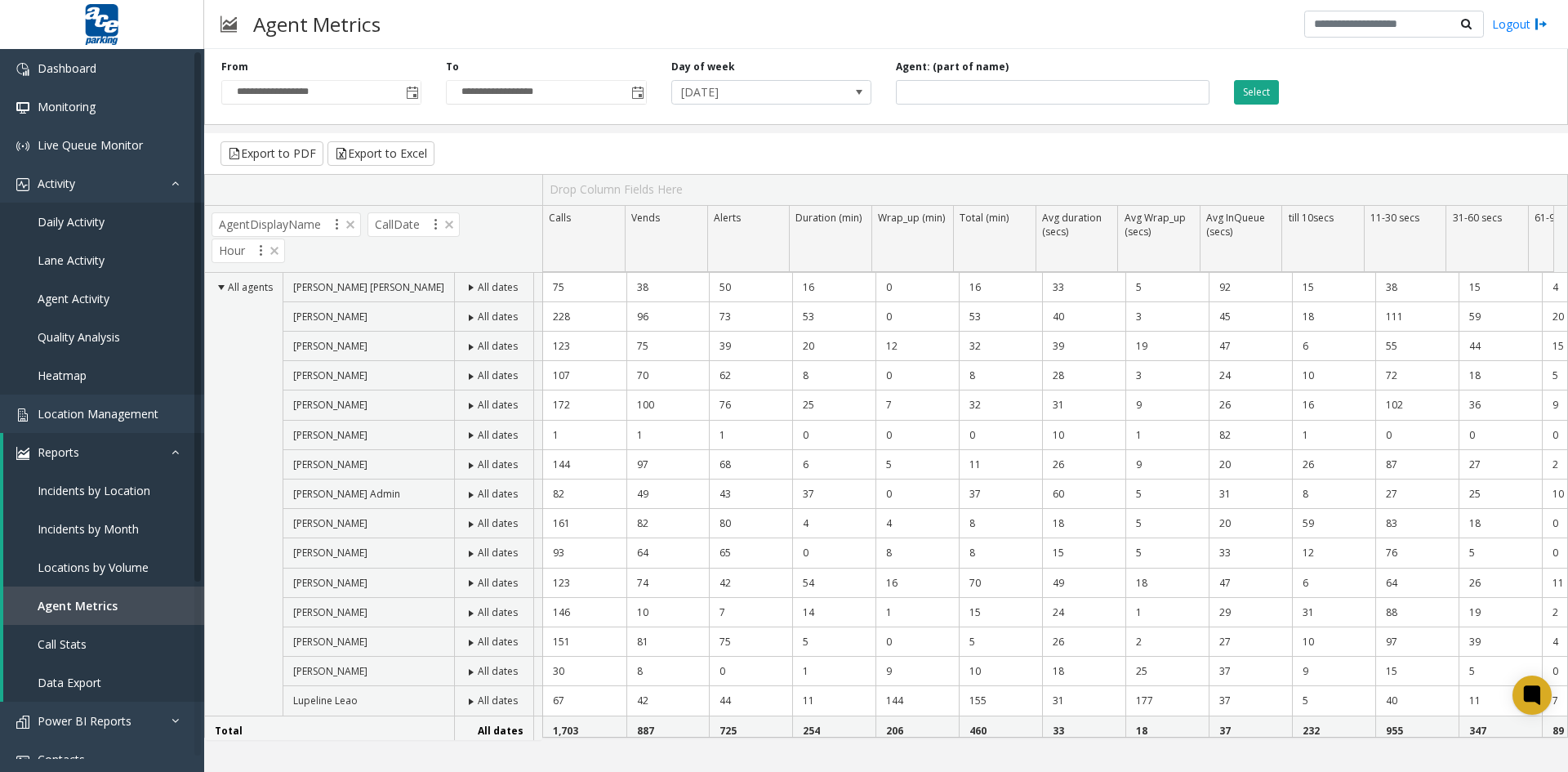
click at [1251, 88] on button "Select" at bounding box center [1256, 92] width 45 height 24
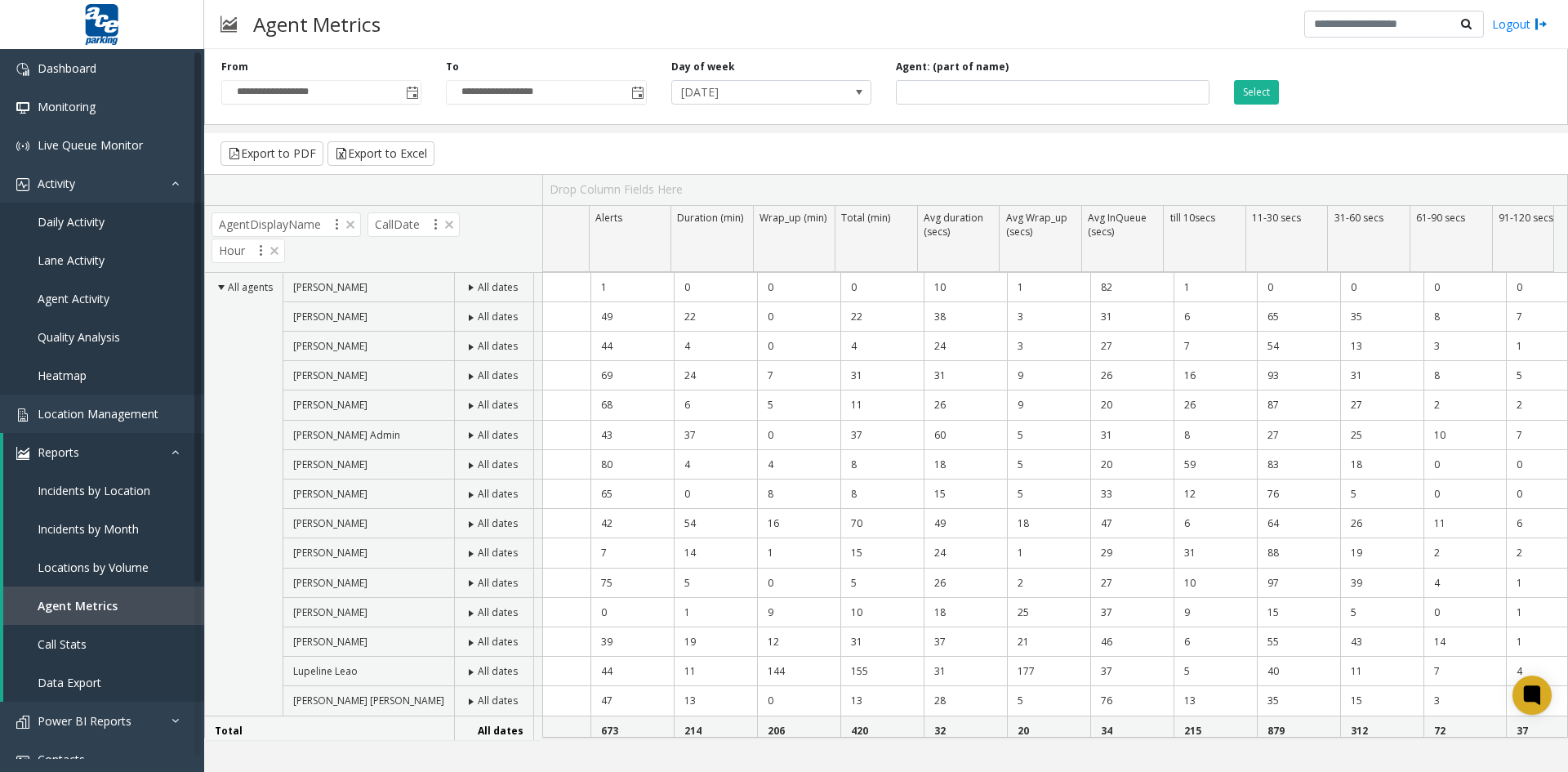
scroll to position [0, 0]
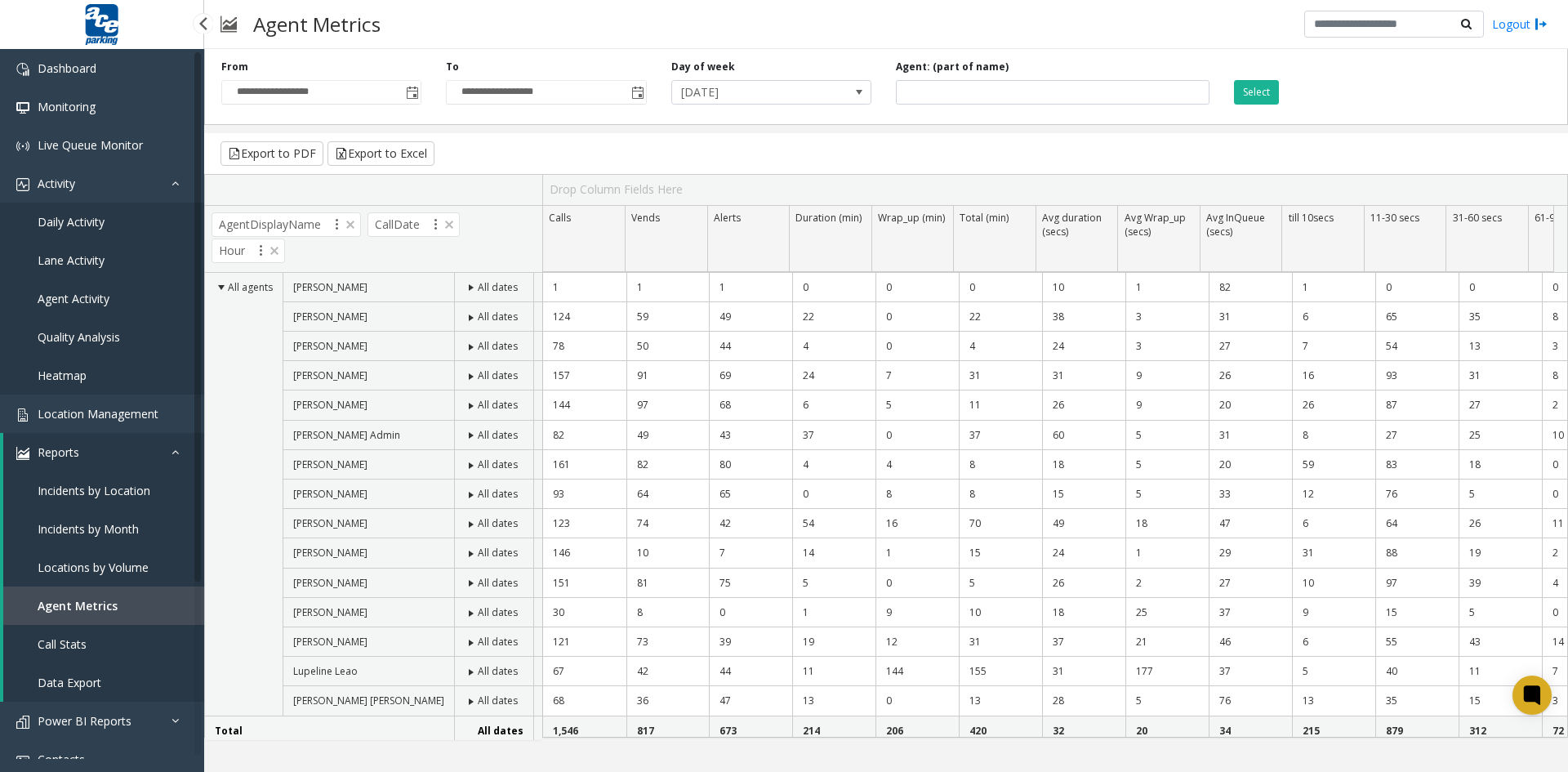
click at [84, 298] on span "Agent Activity" at bounding box center [74, 298] width 72 height 16
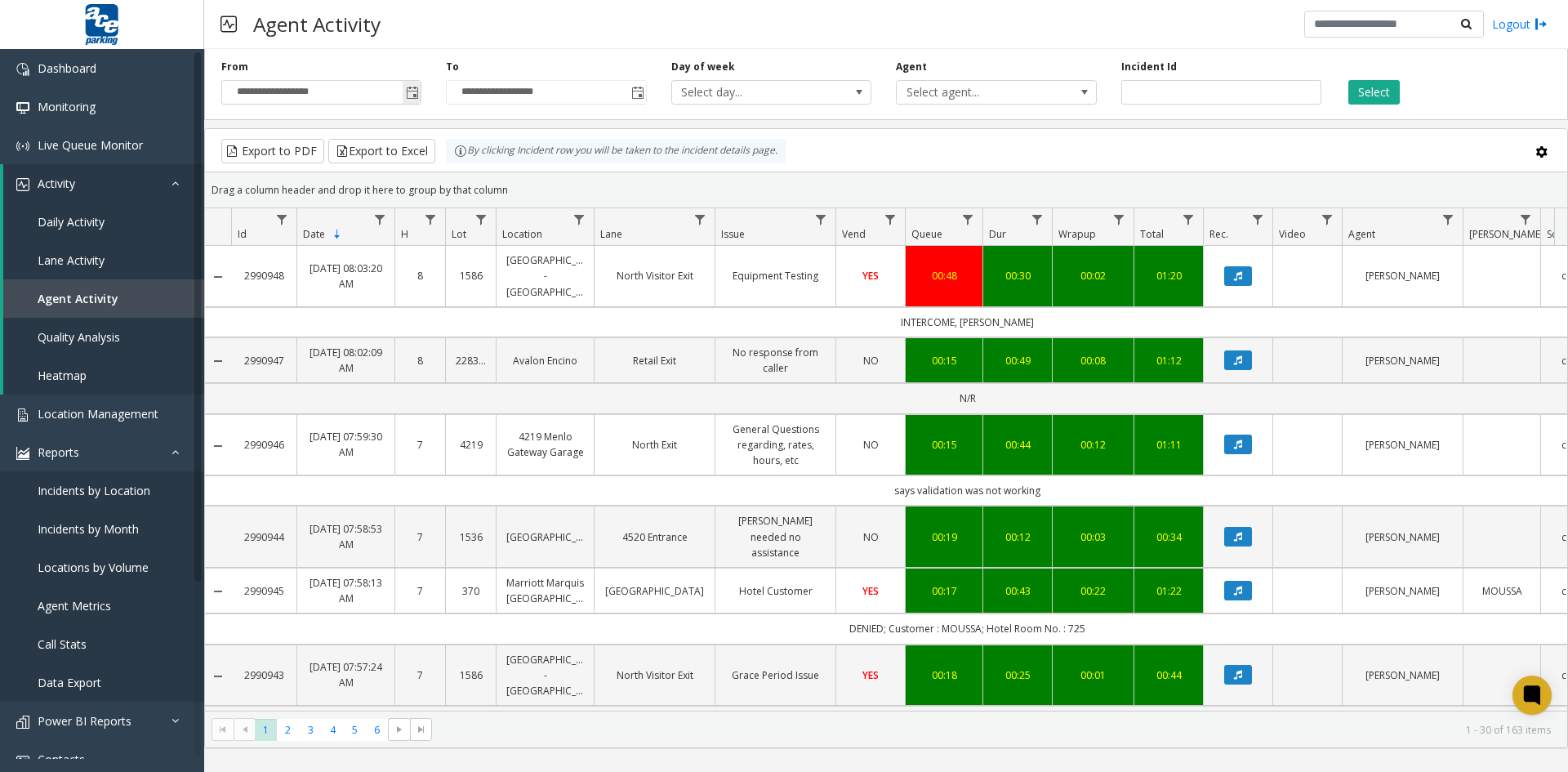
click at [413, 93] on span "Toggle popup" at bounding box center [413, 93] width 13 height 13
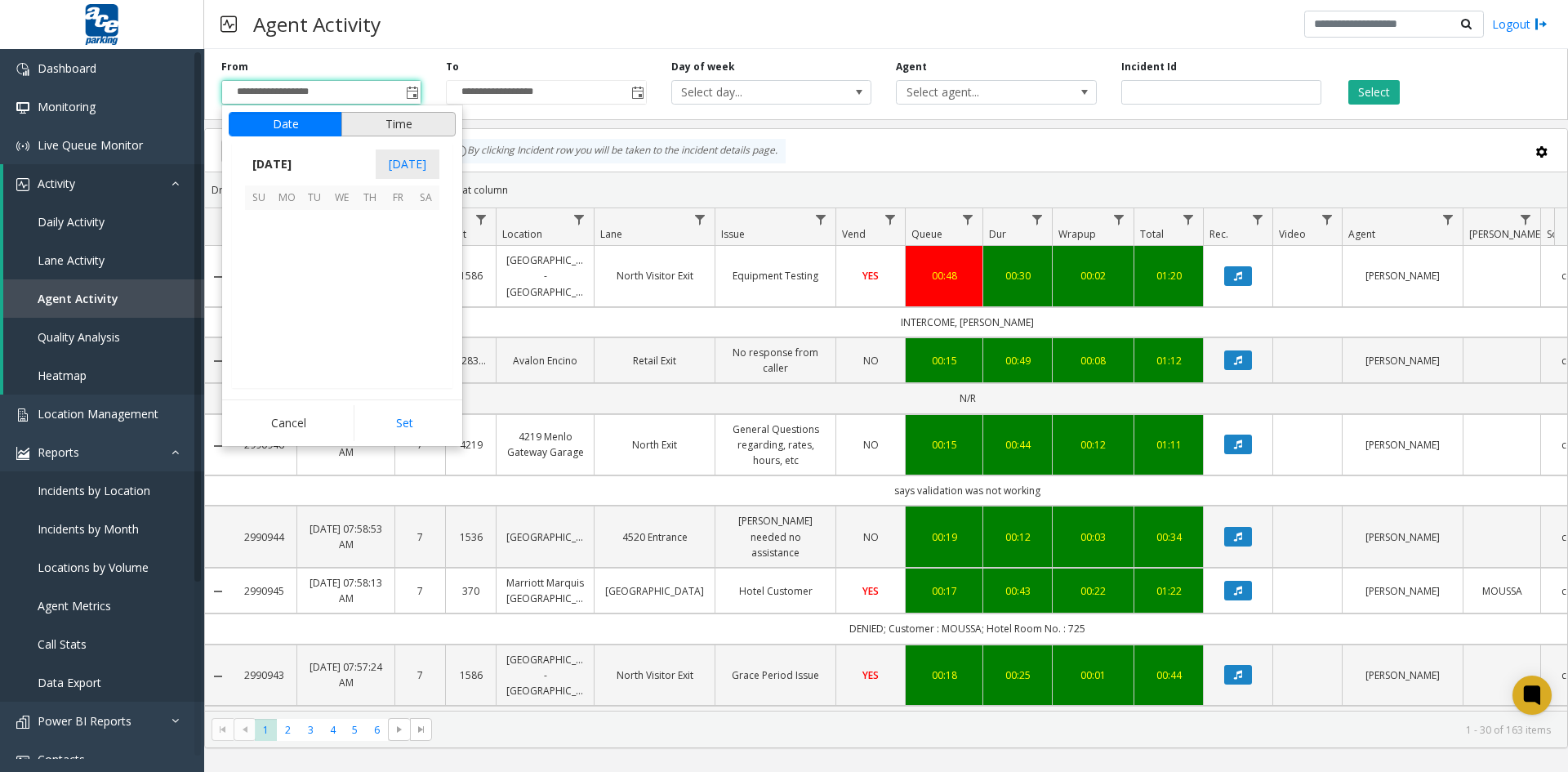
scroll to position [292995, 0]
click at [281, 281] on span "11" at bounding box center [287, 280] width 28 height 28
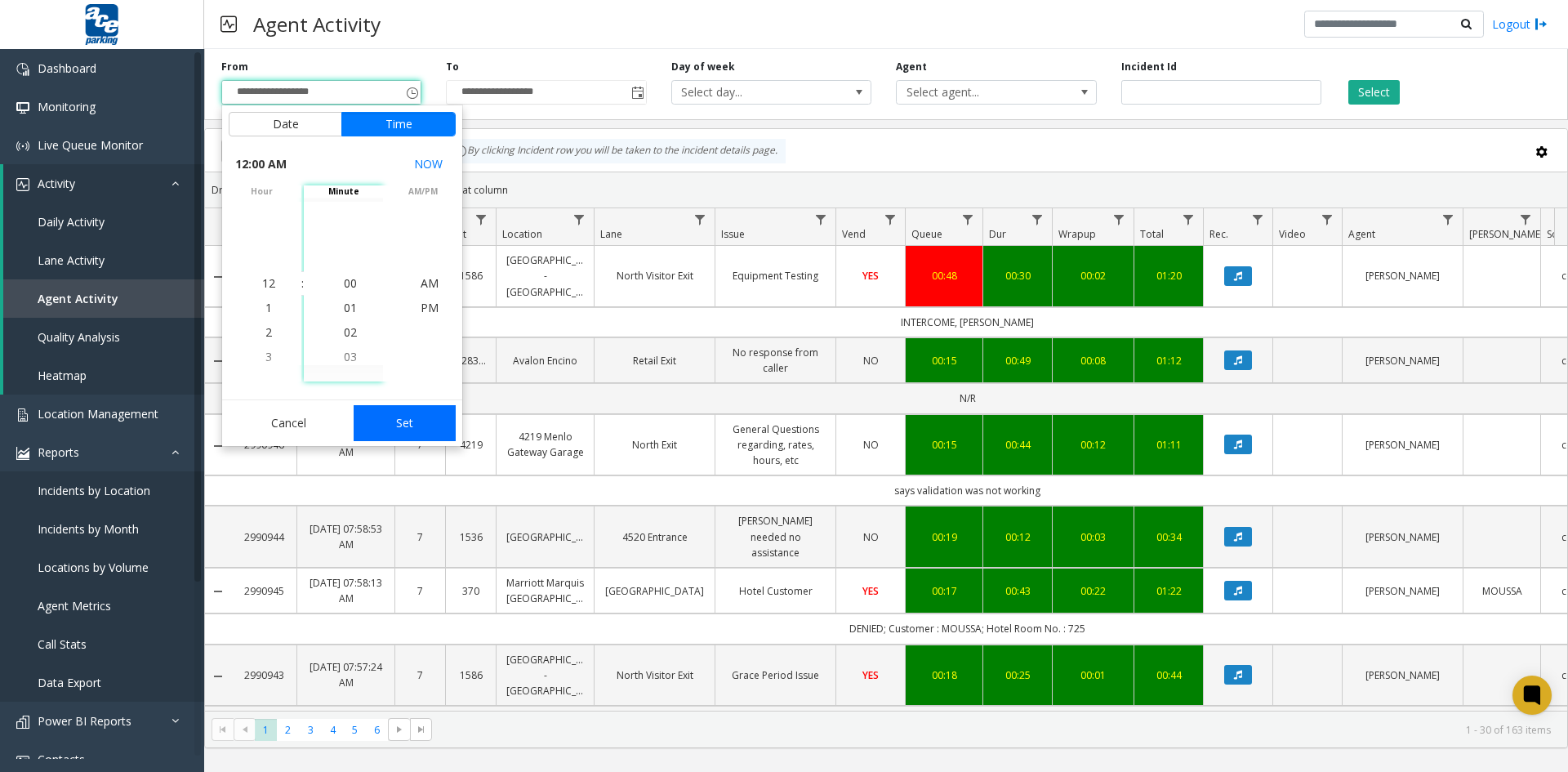
click at [401, 418] on button "Set" at bounding box center [404, 423] width 103 height 36
type input "**********"
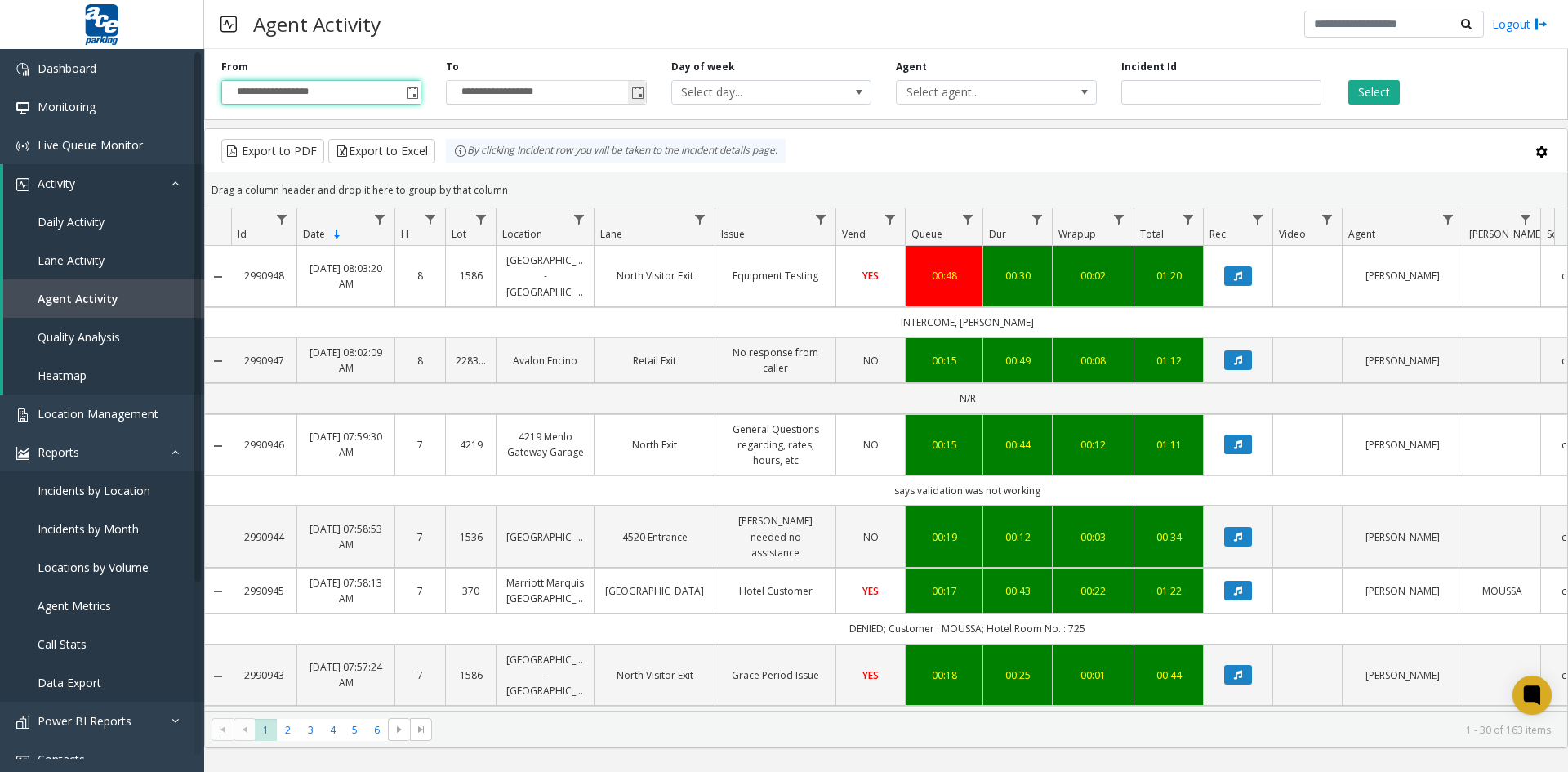
click at [641, 93] on span "Toggle popup" at bounding box center [638, 93] width 13 height 13
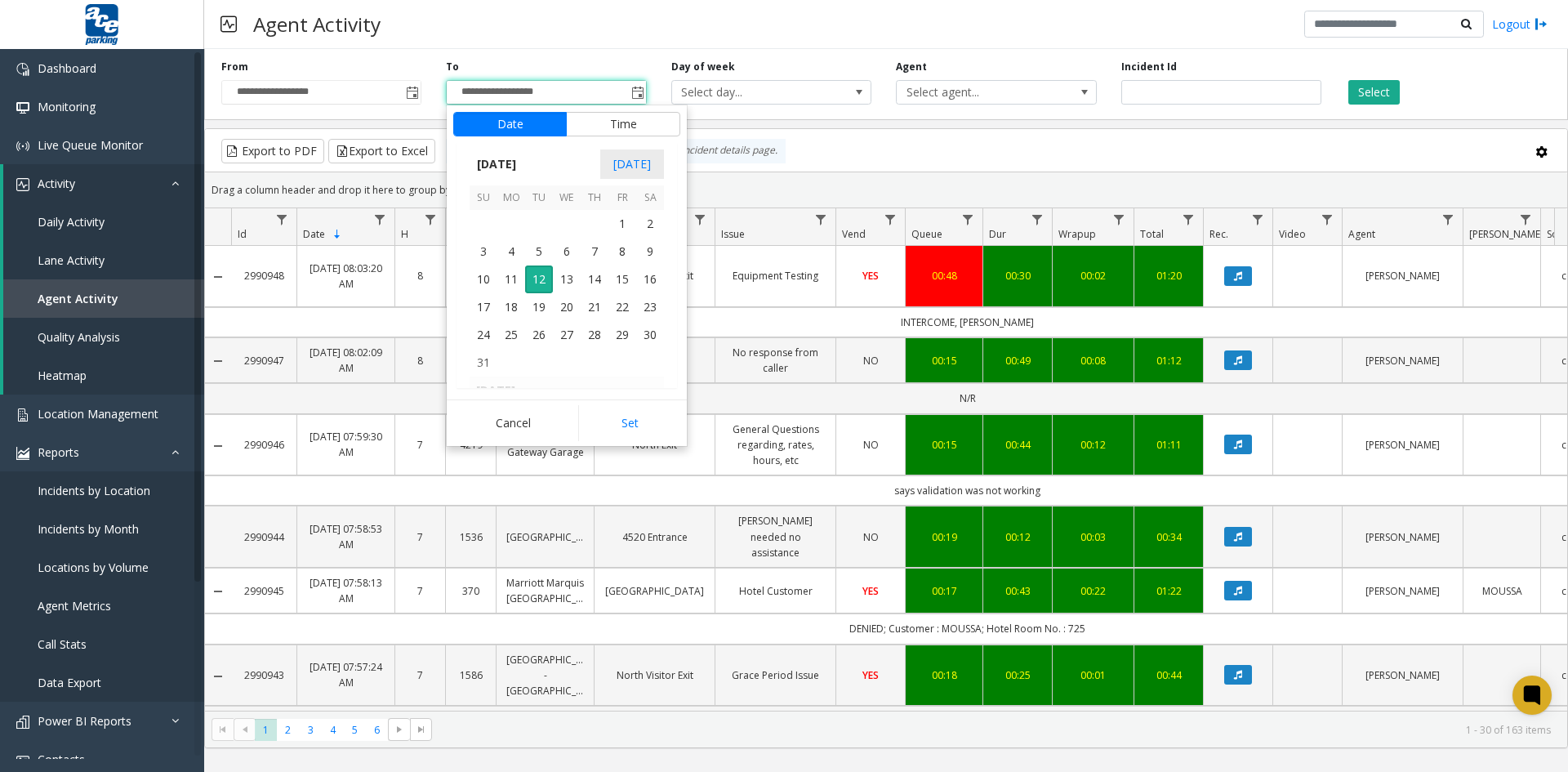
scroll to position [24, 0]
click at [509, 275] on span "11" at bounding box center [511, 280] width 28 height 28
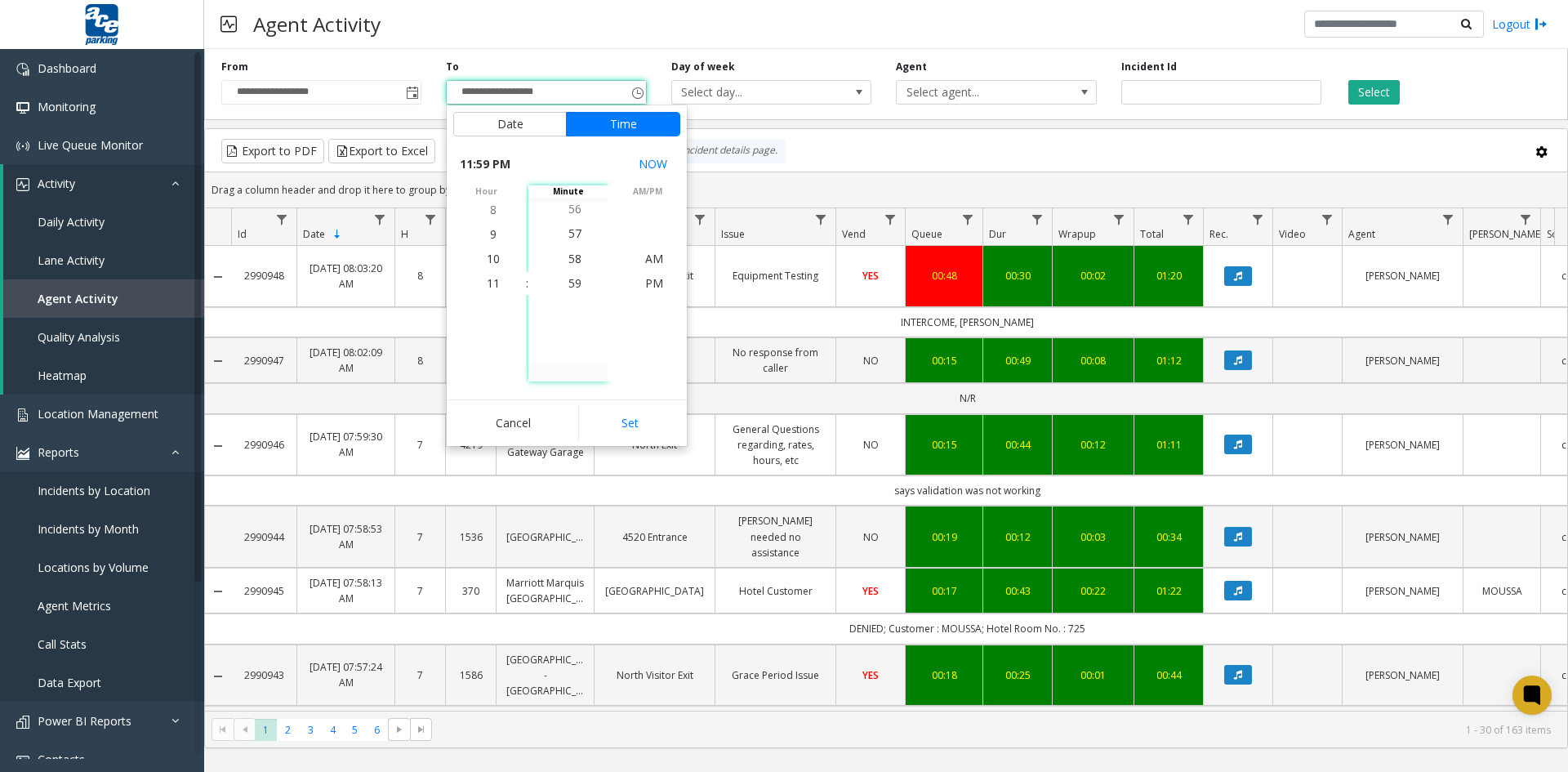
click at [622, 424] on button "Set" at bounding box center [629, 423] width 103 height 36
type input "**********"
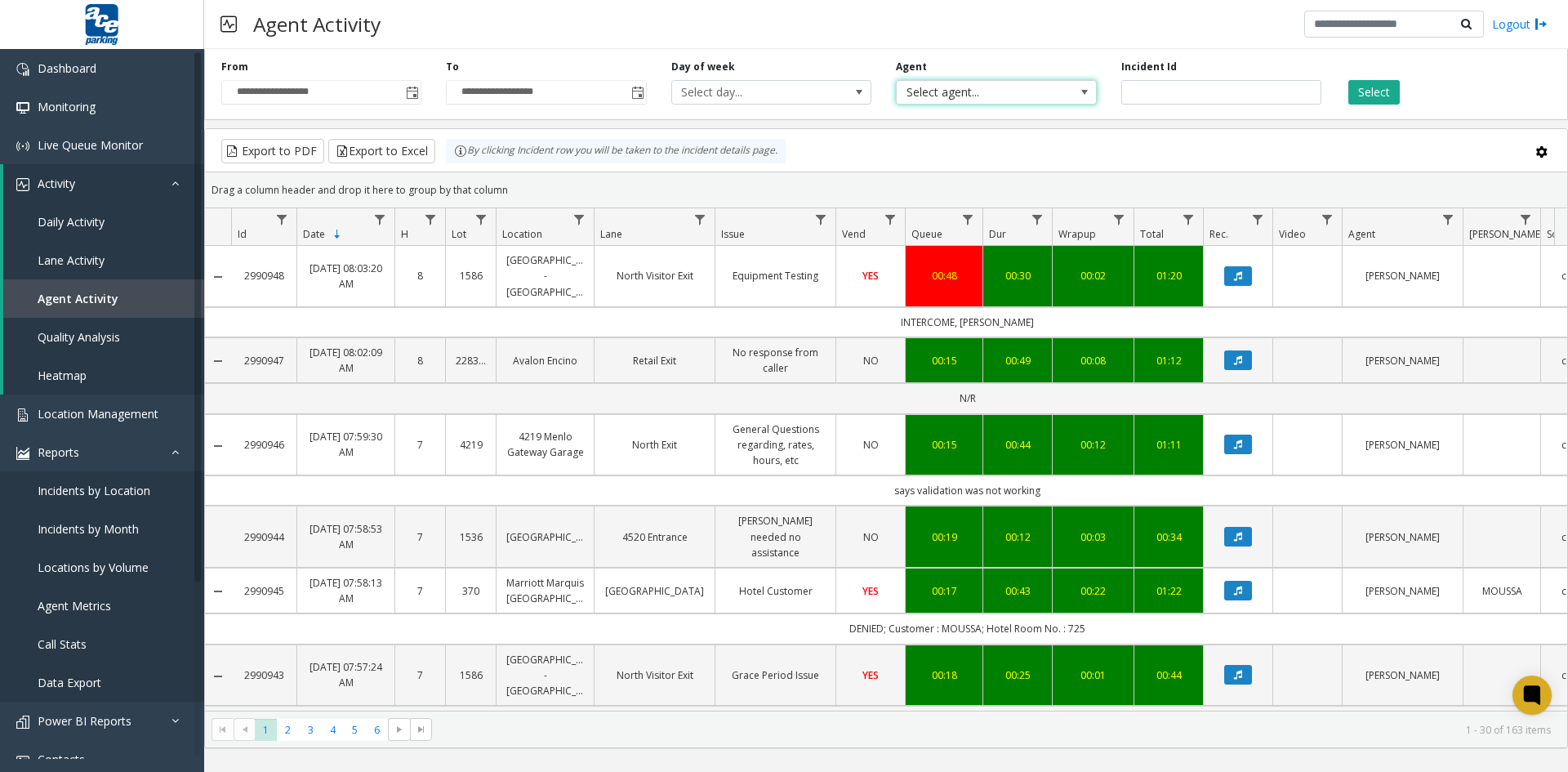
click at [1087, 93] on span at bounding box center [1085, 93] width 13 height 13
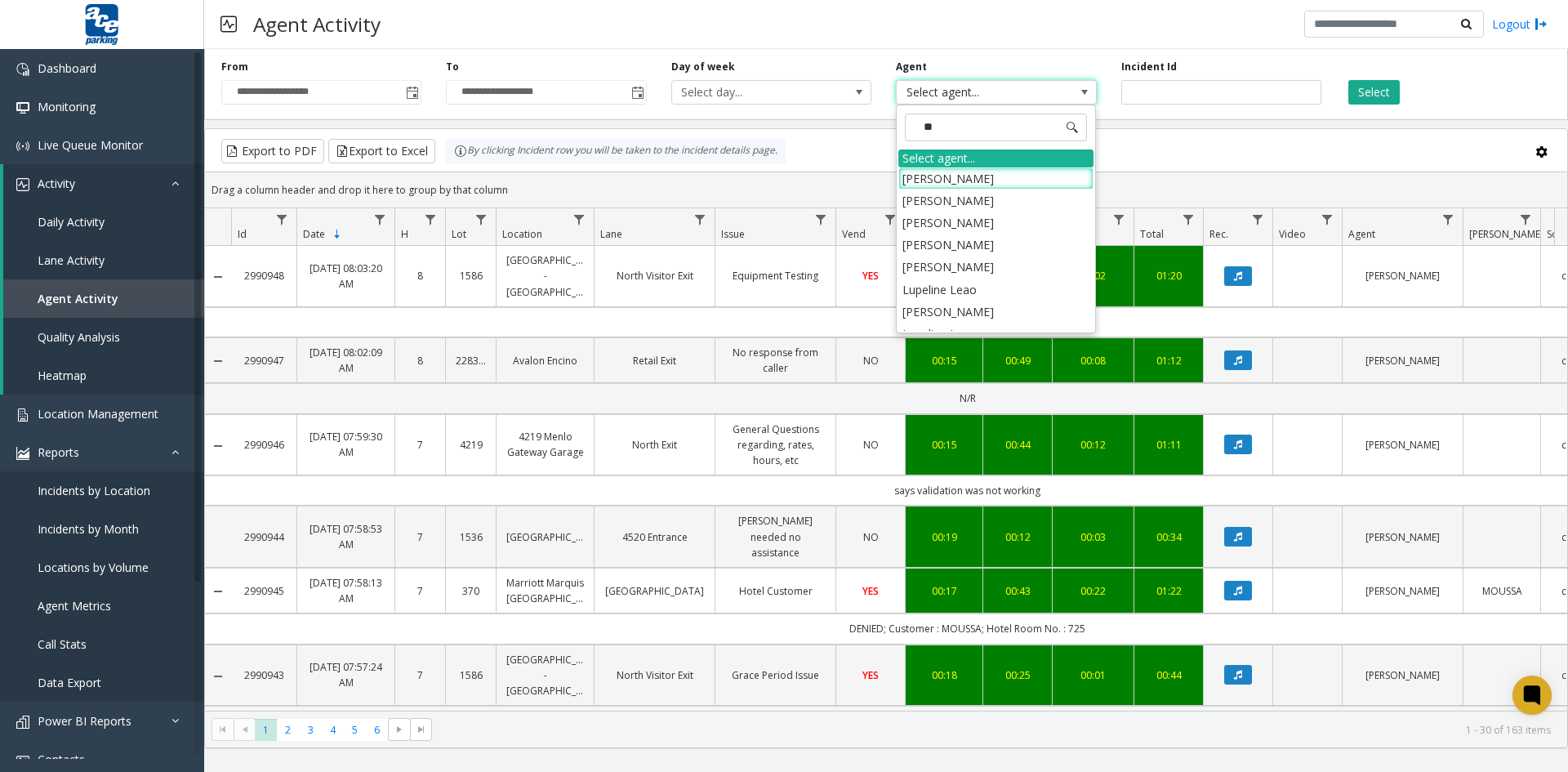
type input "***"
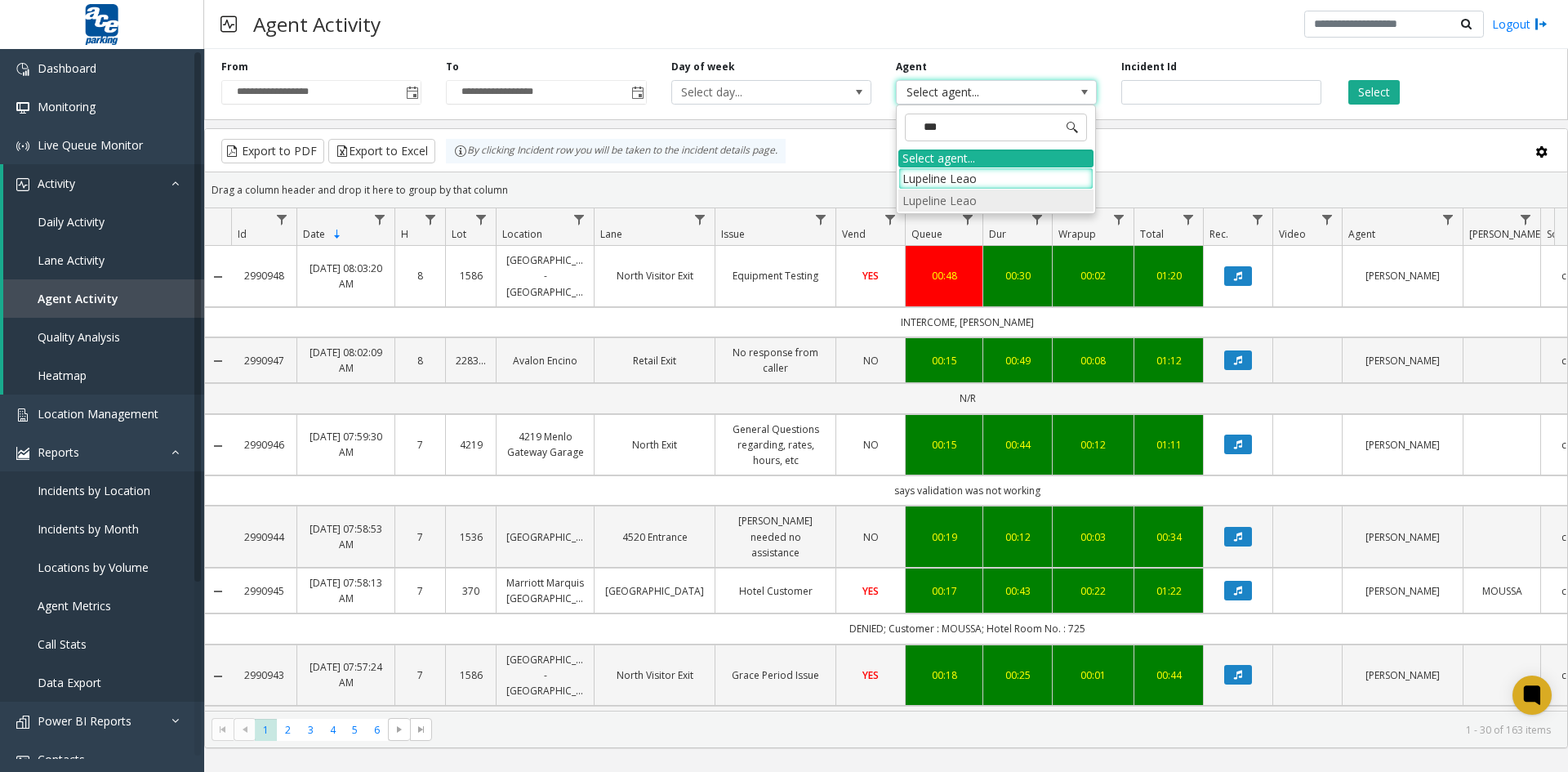
click at [1032, 196] on li "Lupeline Leao" at bounding box center [996, 201] width 195 height 22
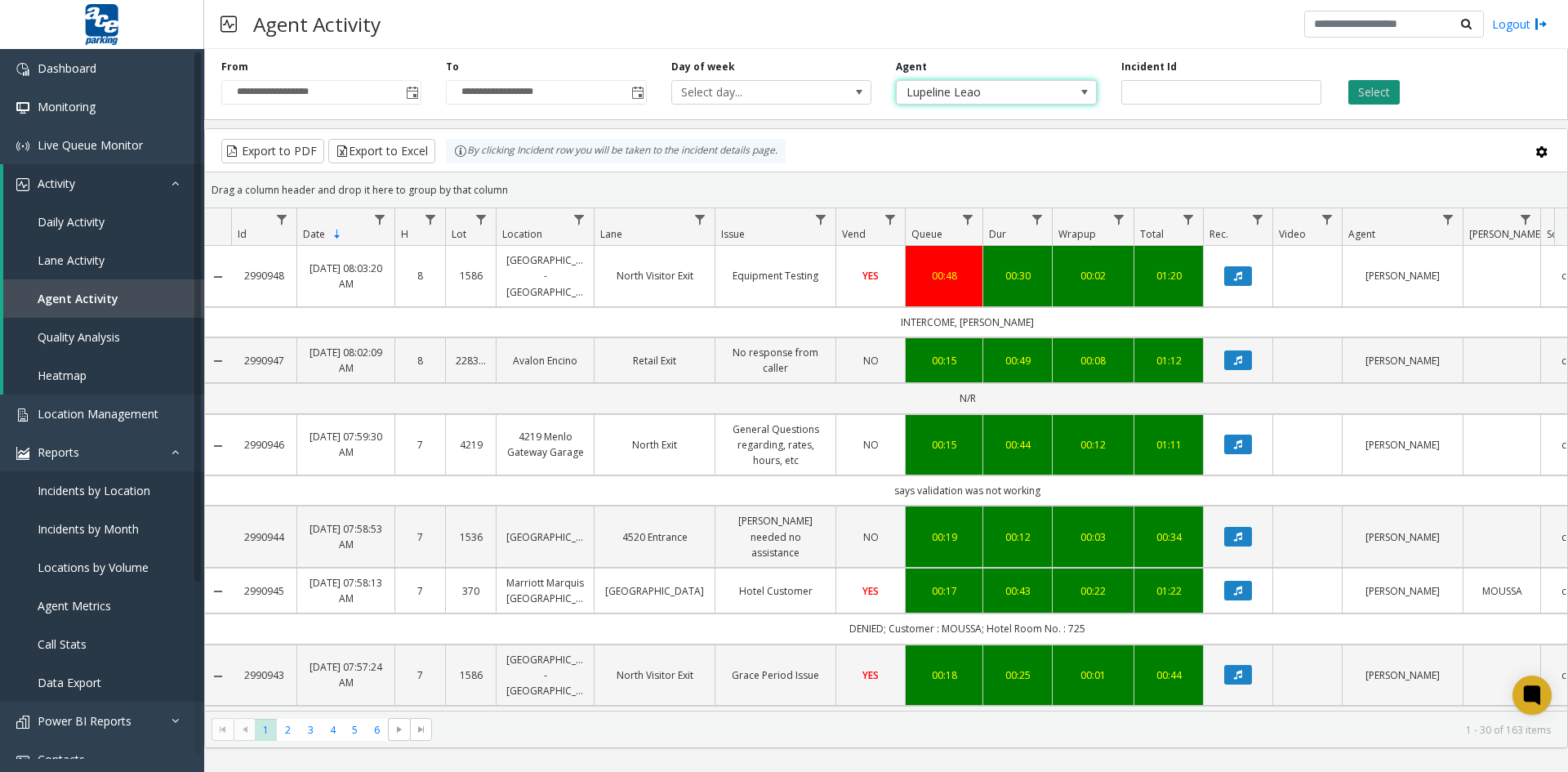
click at [1373, 91] on button "Select" at bounding box center [1375, 92] width 52 height 24
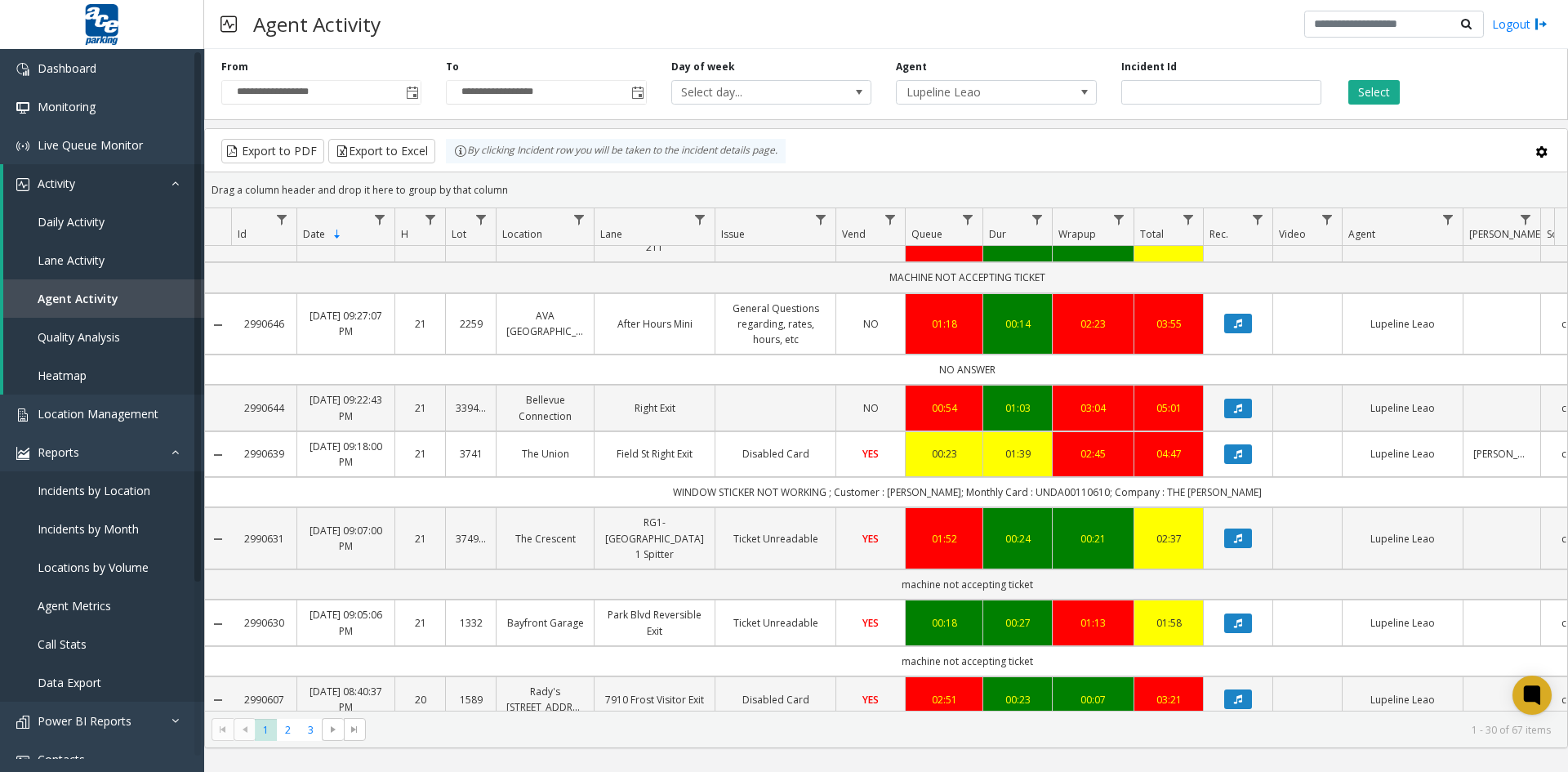
scroll to position [1798, 0]
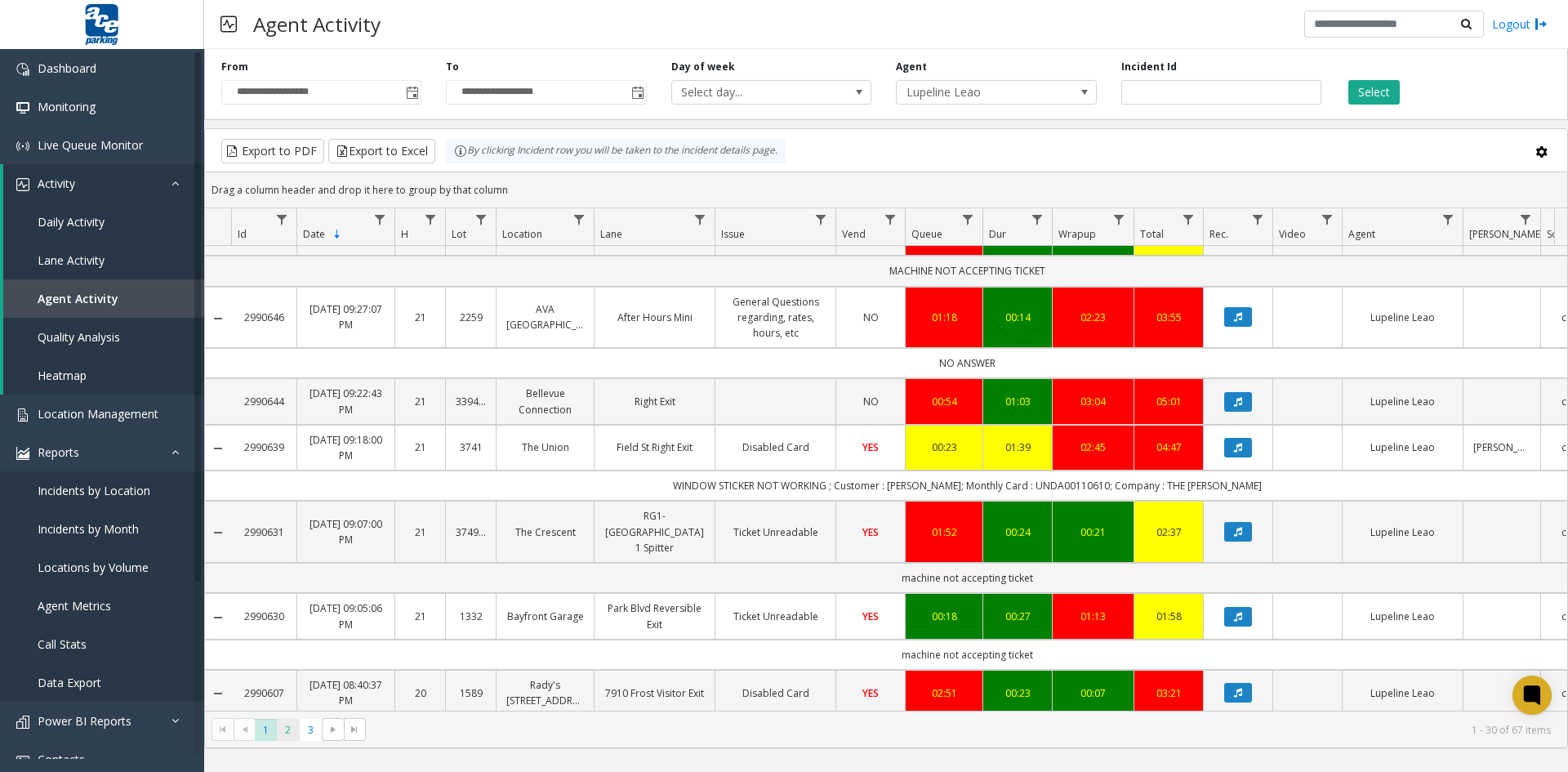
click at [281, 729] on span "2" at bounding box center [288, 730] width 22 height 22
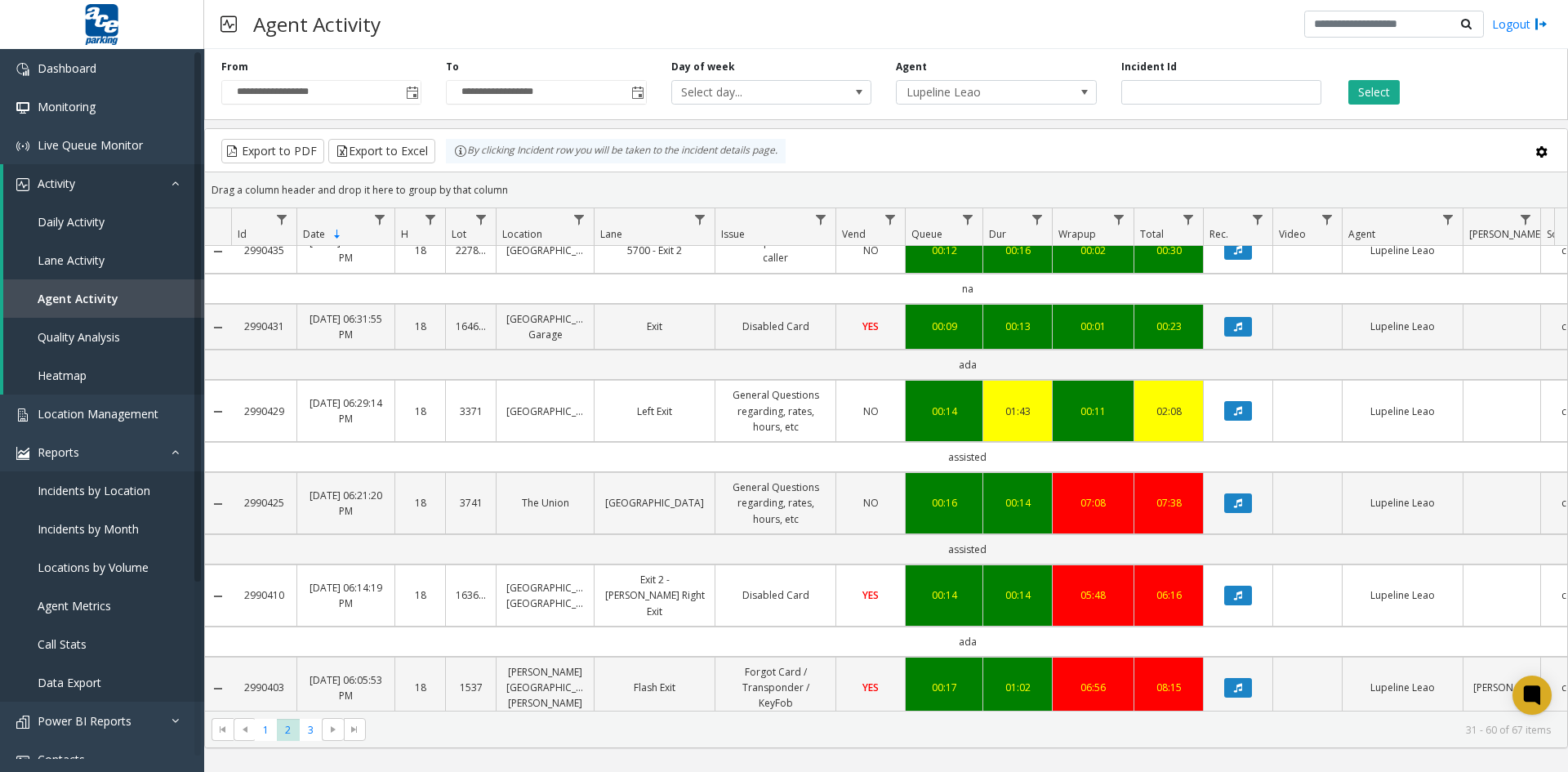
scroll to position [1861, 0]
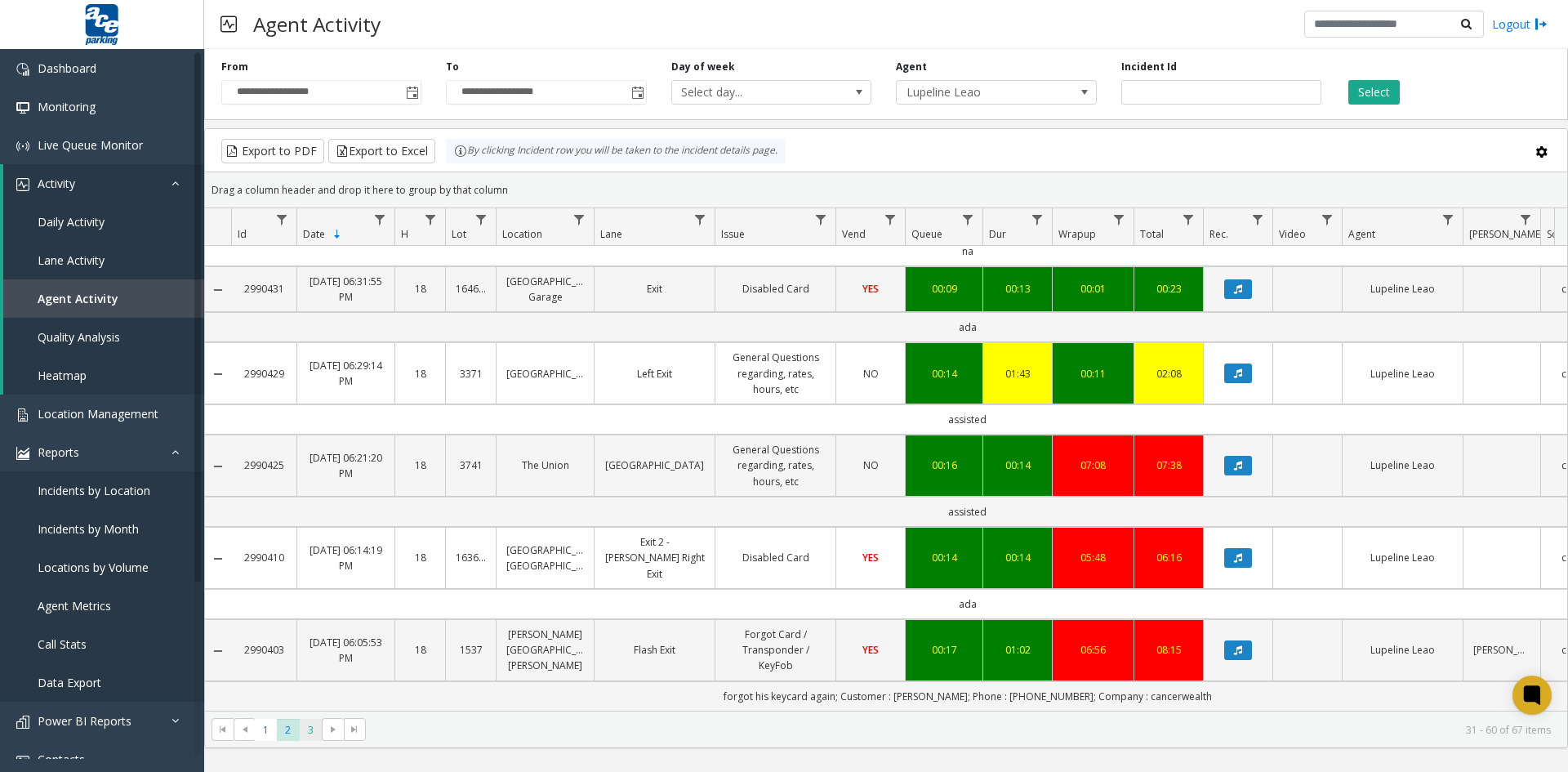
click at [308, 731] on span "3" at bounding box center [311, 730] width 22 height 22
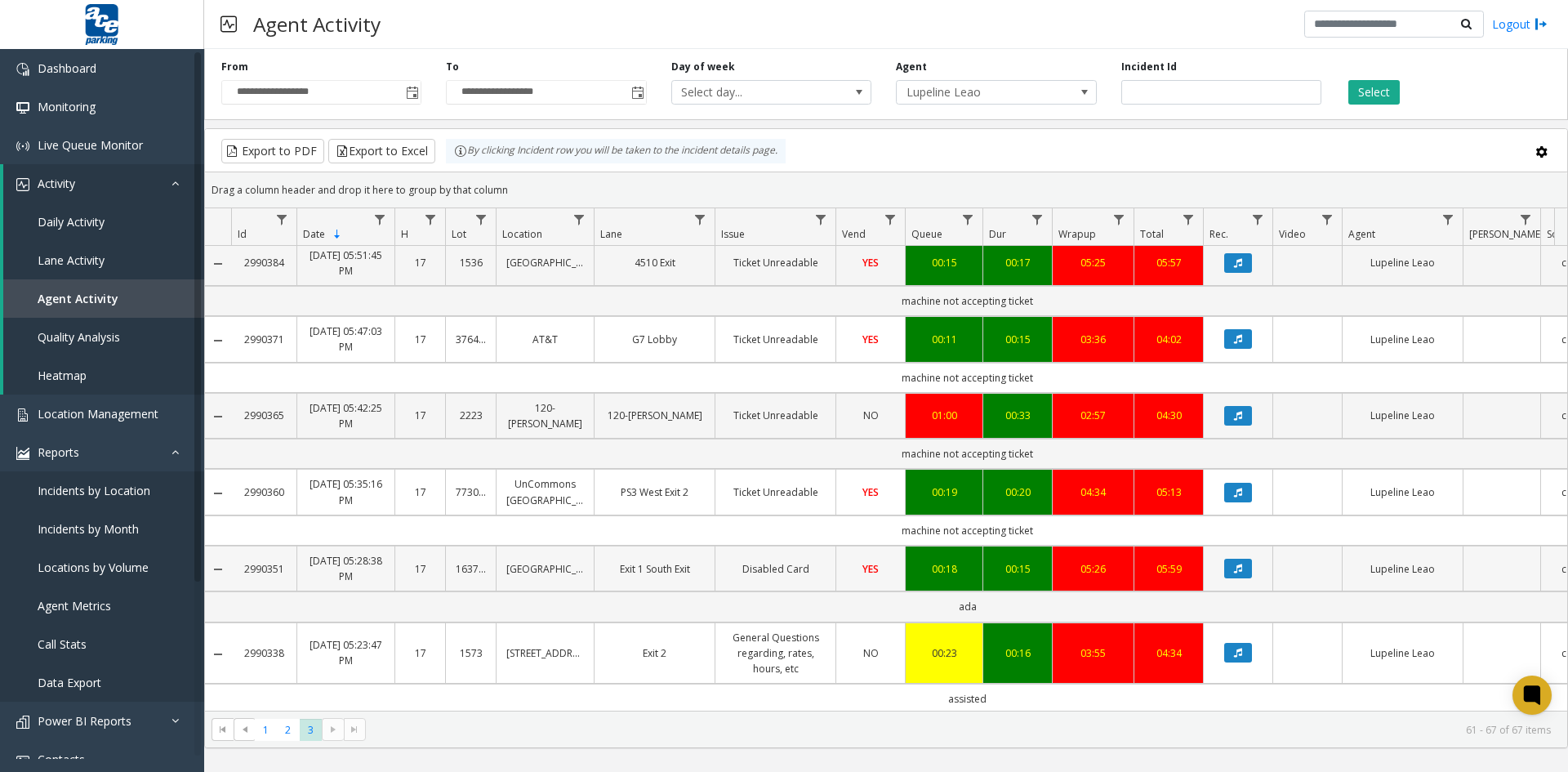
scroll to position [66, 0]
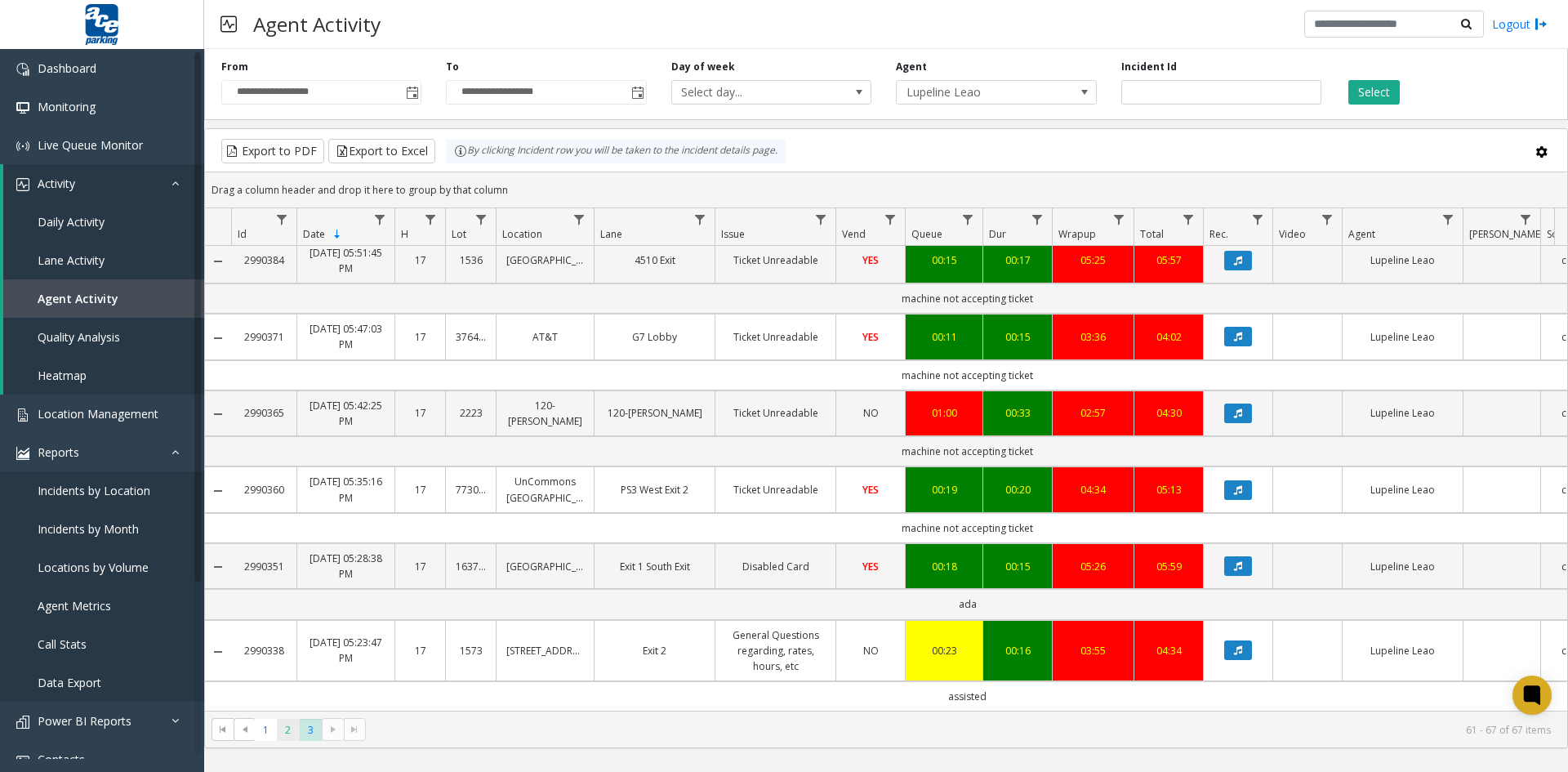
click at [285, 731] on span "2" at bounding box center [288, 730] width 22 height 22
